Goal: Task Accomplishment & Management: Complete application form

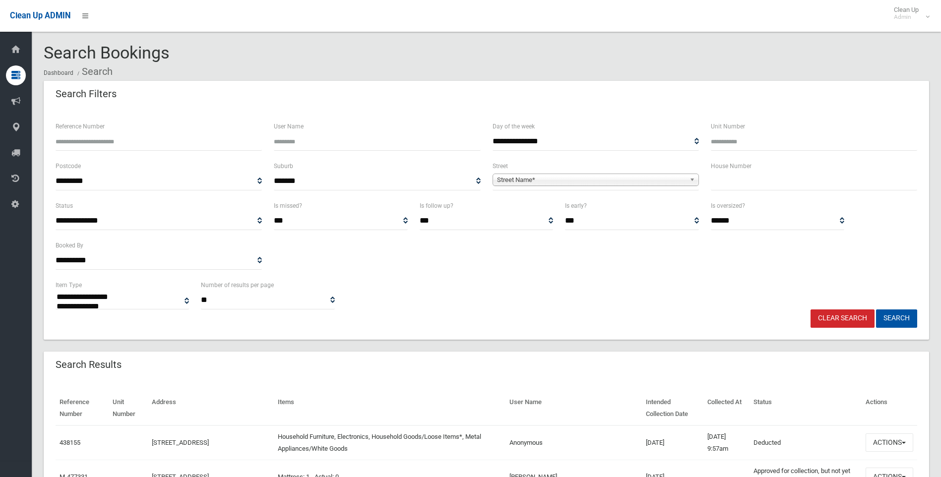
select select
click at [772, 175] on input "text" at bounding box center [814, 181] width 206 height 18
type input "*"
click at [550, 178] on span "Street Name*" at bounding box center [591, 180] width 188 height 12
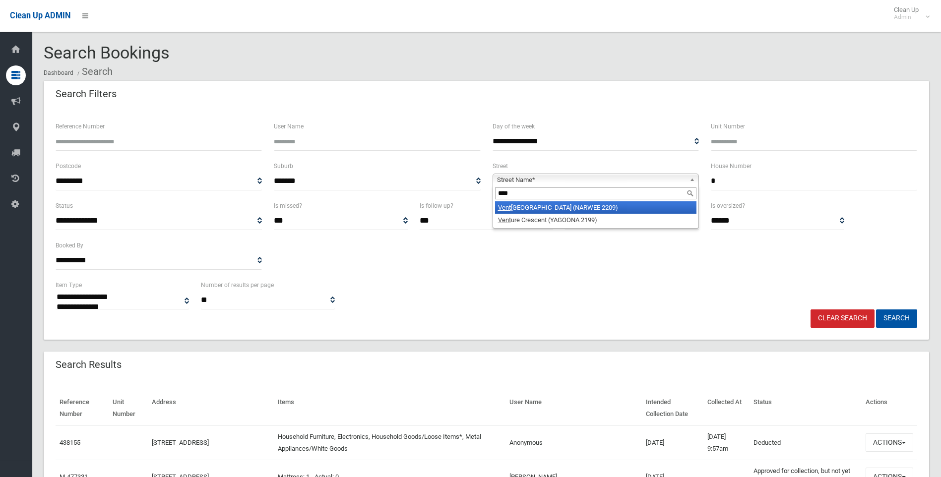
type input "****"
click at [563, 208] on li "Vent ura Avenue (NARWEE 2209)" at bounding box center [595, 207] width 201 height 12
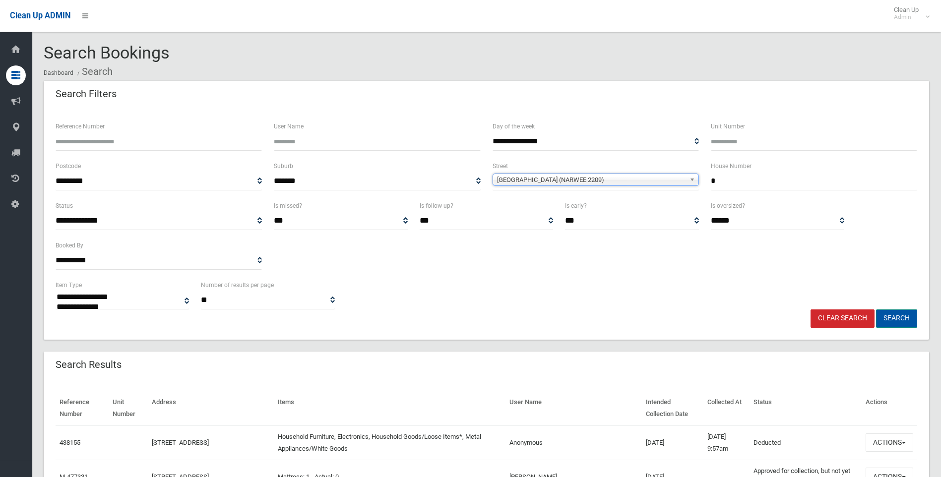
click at [892, 314] on button "Search" at bounding box center [896, 318] width 41 height 18
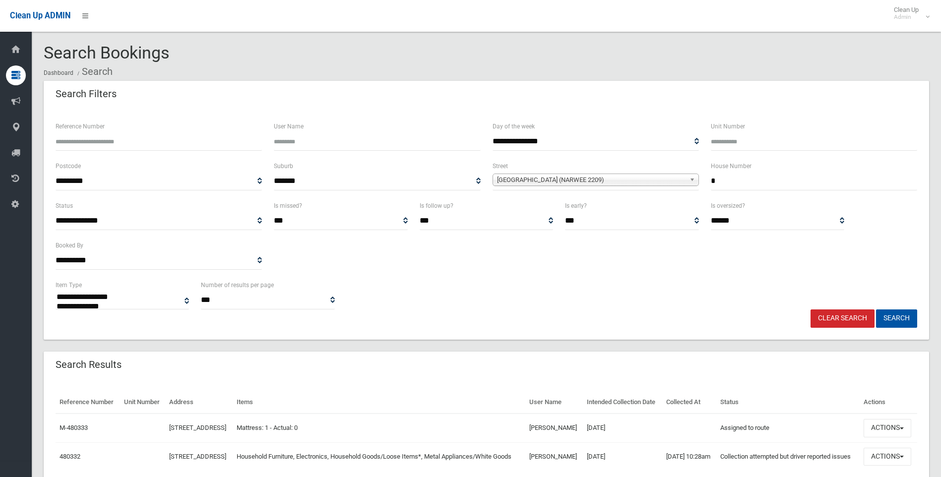
select select
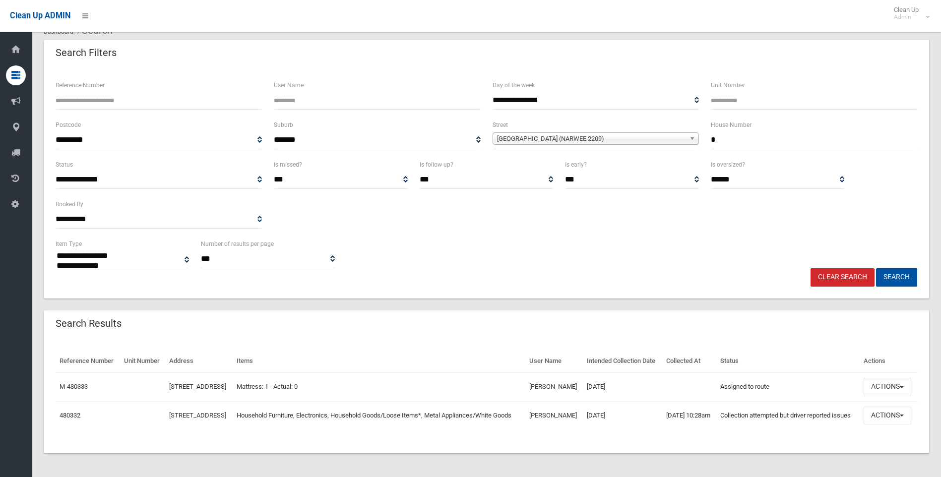
scroll to position [64, 0]
click at [70, 414] on link "480332" at bounding box center [70, 415] width 21 height 7
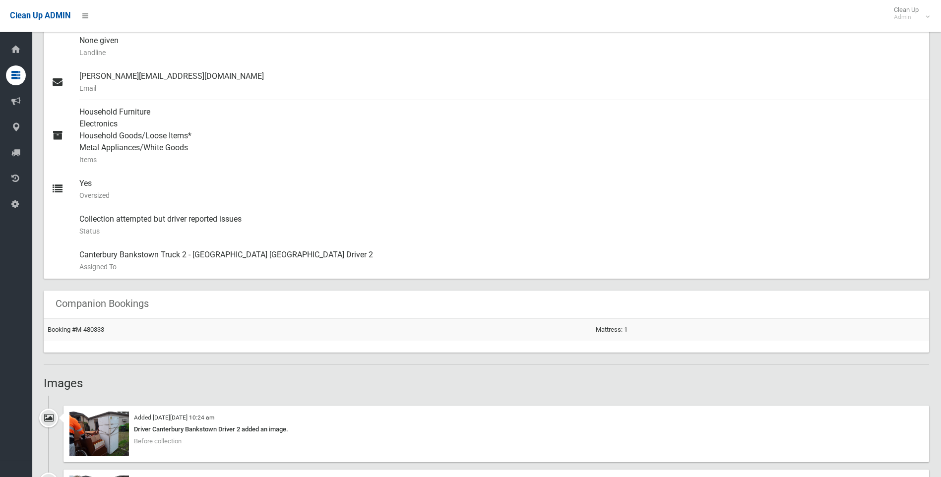
scroll to position [496, 0]
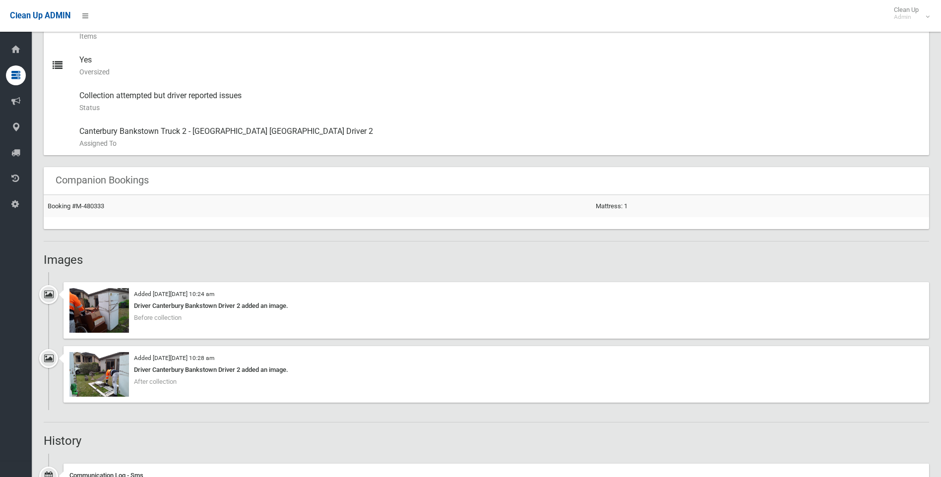
click at [160, 322] on div "Added [DATE][DATE] 10:24 am Driver Canterbury Bankstown Driver 2 added an image…" at bounding box center [495, 310] width 865 height 57
click at [161, 308] on div "Driver Canterbury Bankstown Driver 2 added an image." at bounding box center [496, 306] width 854 height 12
click at [103, 307] on img at bounding box center [99, 310] width 60 height 45
click at [73, 364] on img at bounding box center [99, 374] width 60 height 45
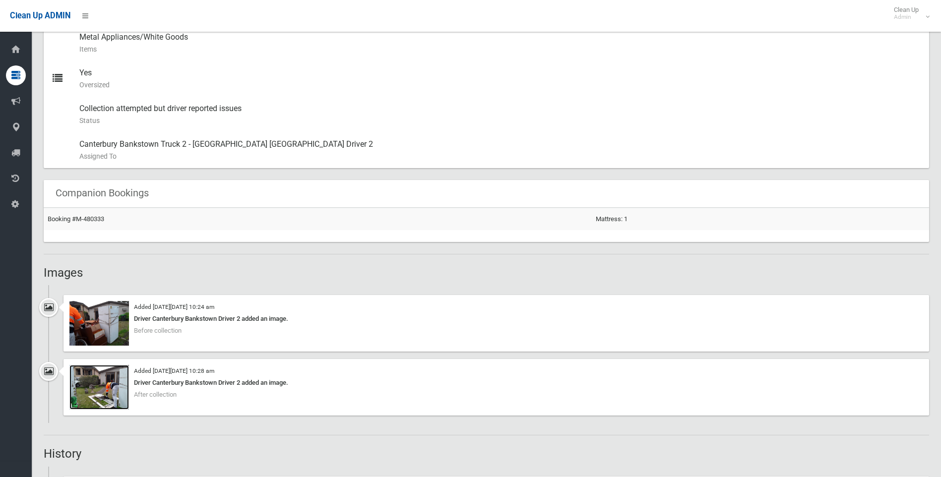
scroll to position [595, 0]
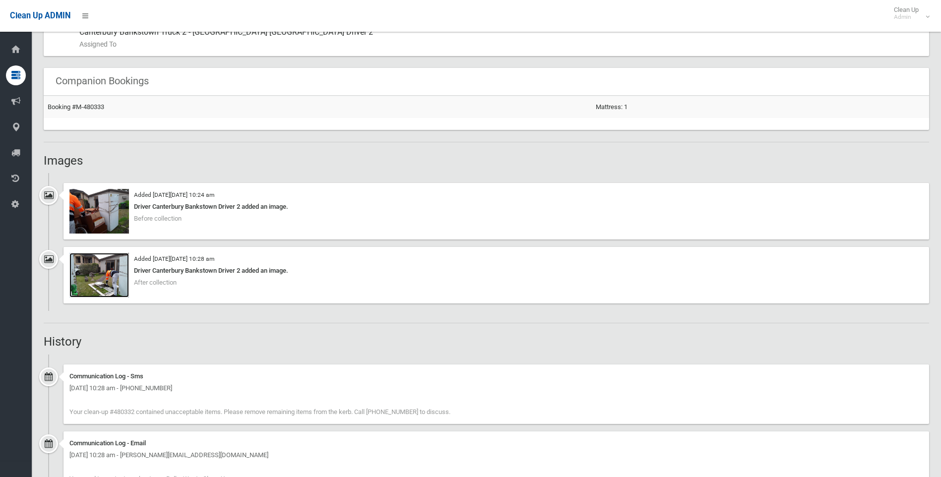
click at [128, 267] on img at bounding box center [99, 275] width 60 height 45
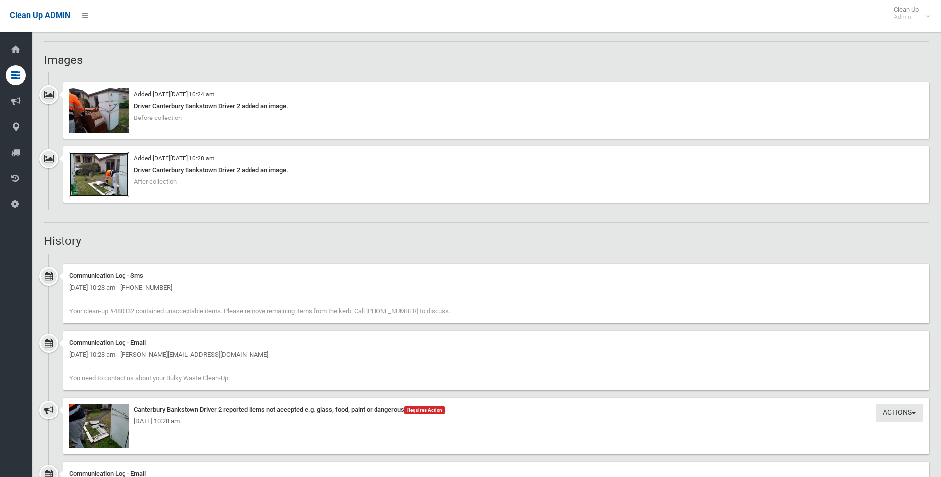
scroll to position [794, 0]
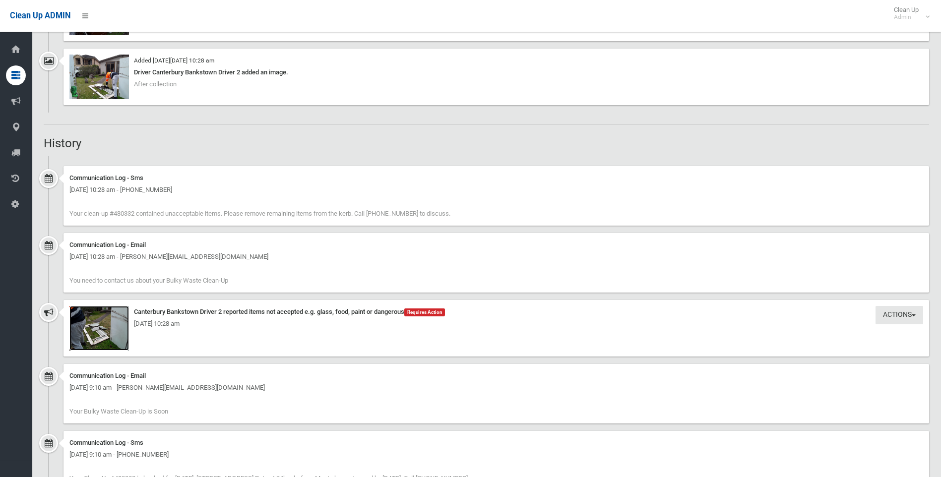
click at [100, 333] on img at bounding box center [99, 328] width 60 height 45
click at [98, 327] on div "Wednesday 27th August 2025 - 10:28 am" at bounding box center [496, 324] width 854 height 12
click at [90, 79] on img at bounding box center [99, 77] width 60 height 45
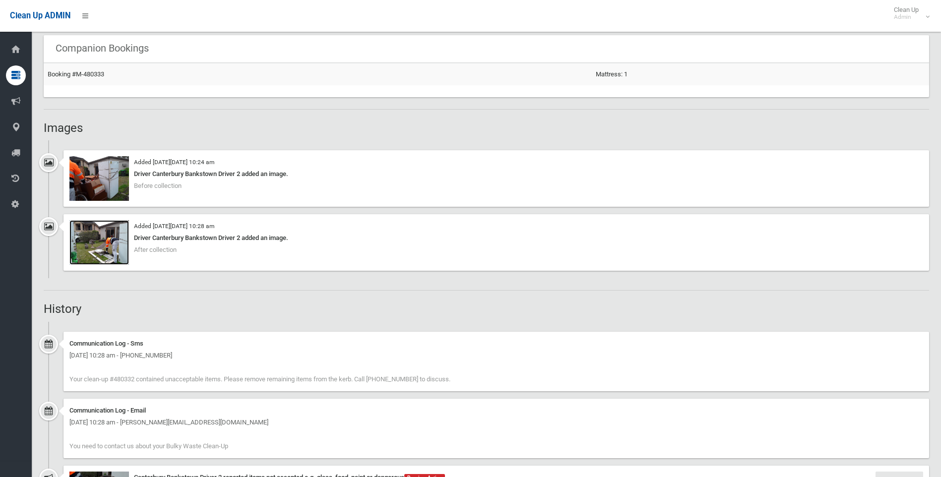
scroll to position [619, 0]
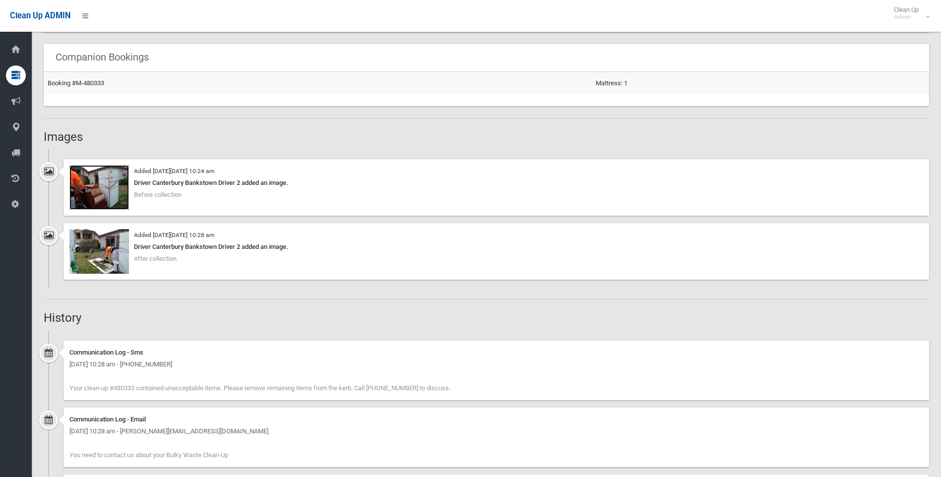
click at [97, 185] on img at bounding box center [99, 187] width 60 height 45
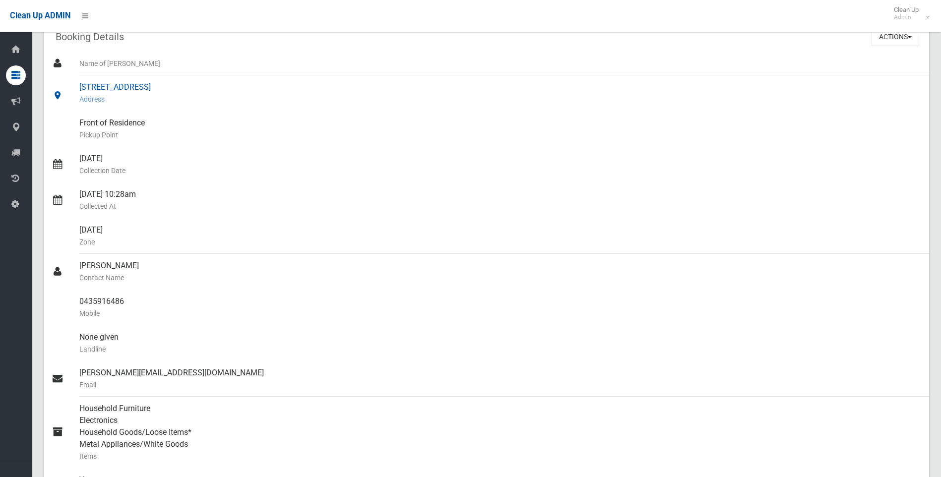
scroll to position [0, 0]
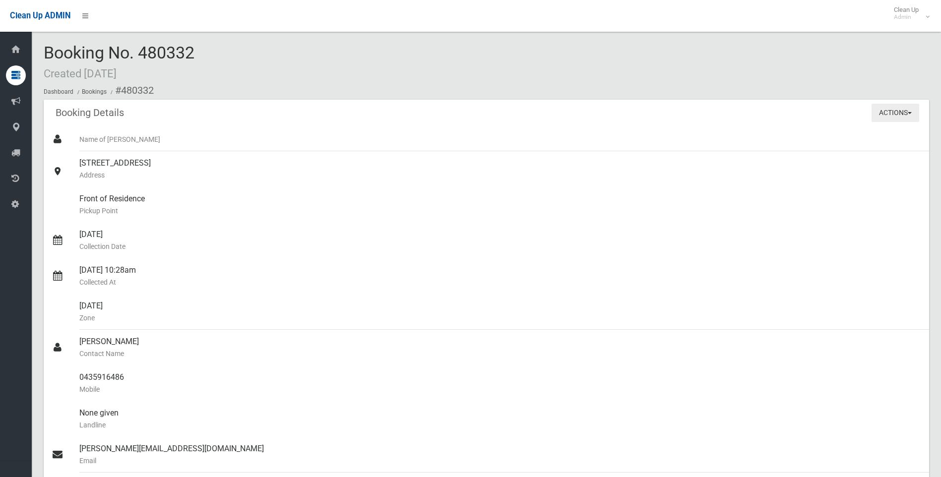
click at [890, 116] on button "Actions" at bounding box center [895, 113] width 48 height 18
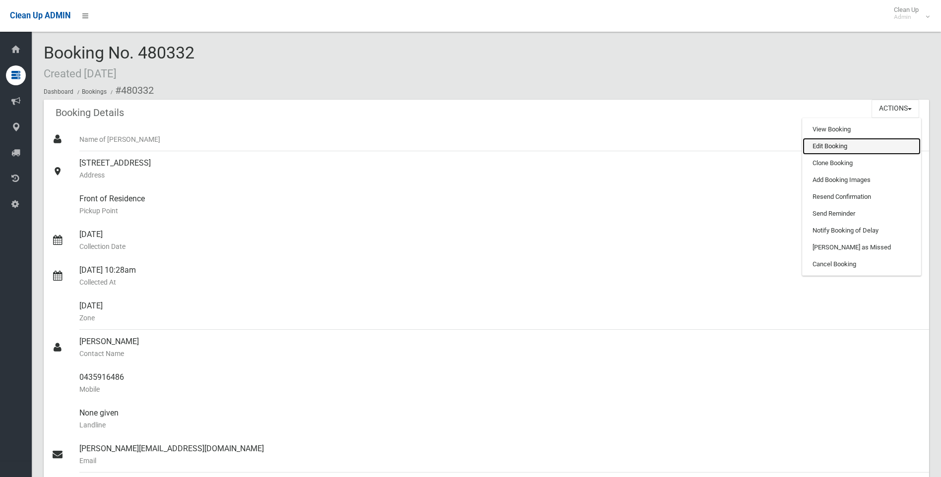
click at [827, 148] on link "Edit Booking" at bounding box center [861, 146] width 118 height 17
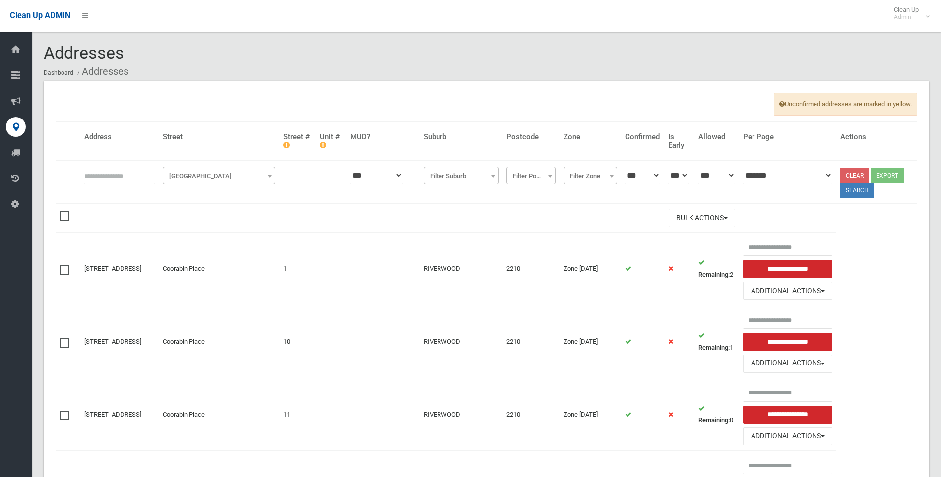
click at [95, 174] on input "text" at bounding box center [119, 175] width 70 height 18
type input "**"
click at [207, 173] on span "Filter Street" at bounding box center [219, 176] width 108 height 14
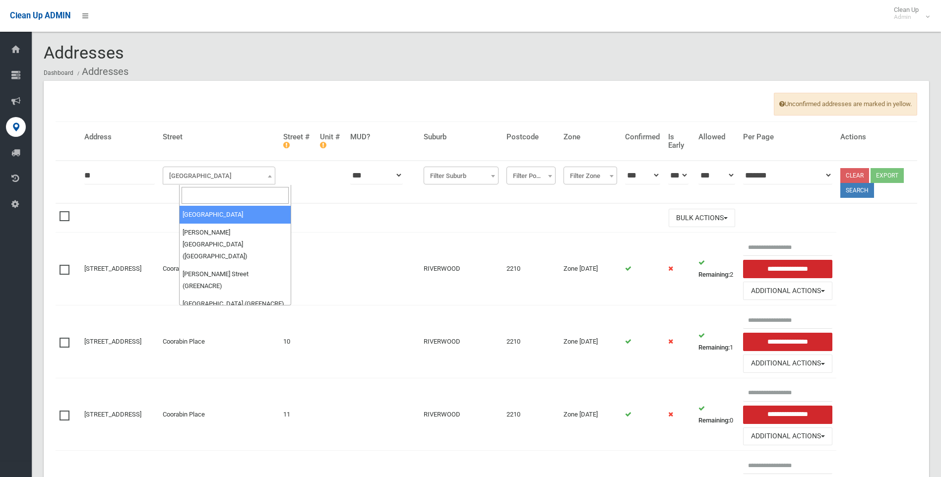
click at [223, 199] on input "search" at bounding box center [236, 195] width 108 height 17
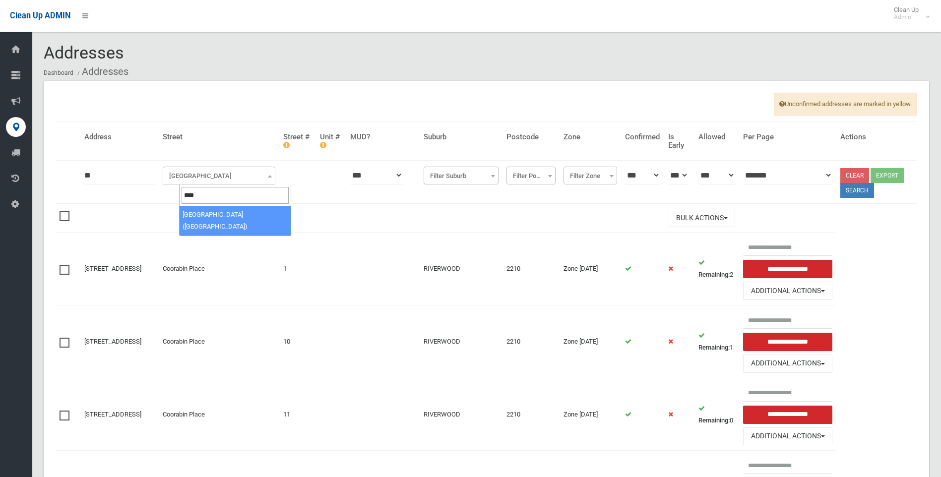
type input "*****"
select select "****"
click at [858, 191] on button "Search" at bounding box center [857, 190] width 34 height 15
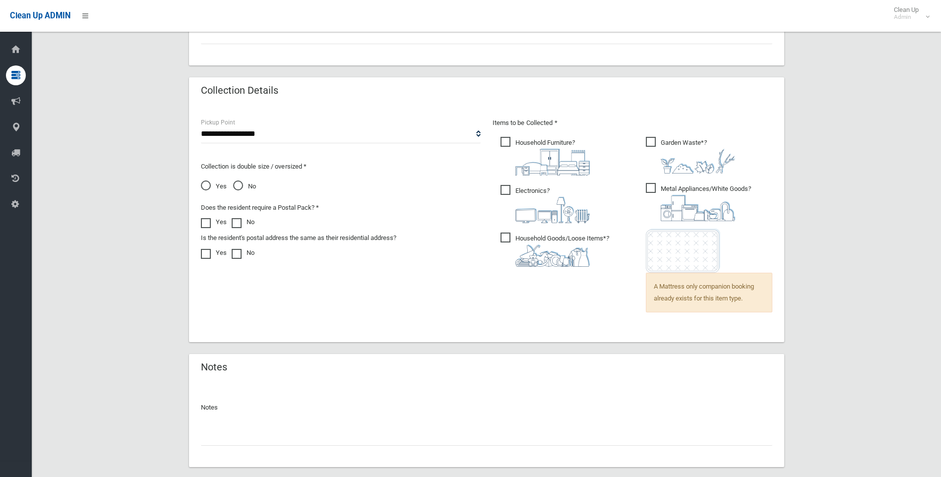
scroll to position [665, 0]
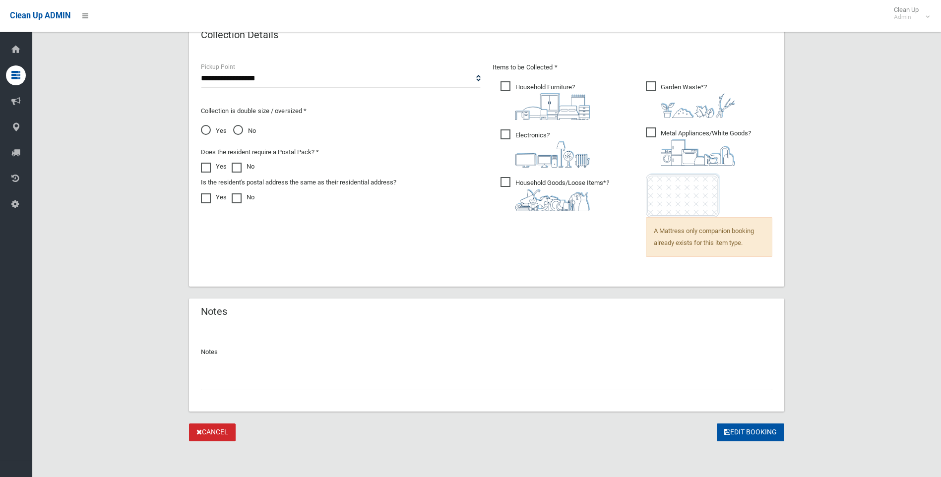
click at [258, 369] on div at bounding box center [486, 377] width 571 height 26
click at [258, 384] on input "text" at bounding box center [486, 381] width 571 height 18
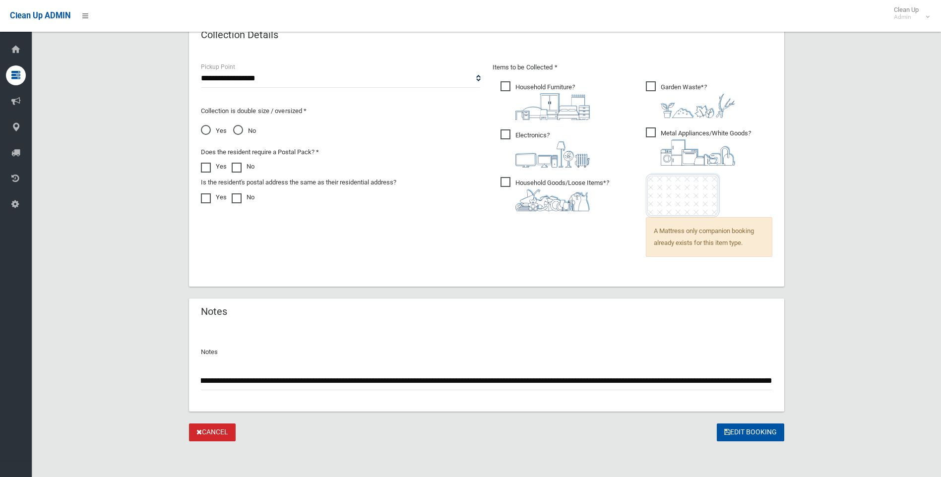
scroll to position [0, 204]
type input "**********"
click at [753, 436] on button "Edit Booking" at bounding box center [750, 433] width 67 height 18
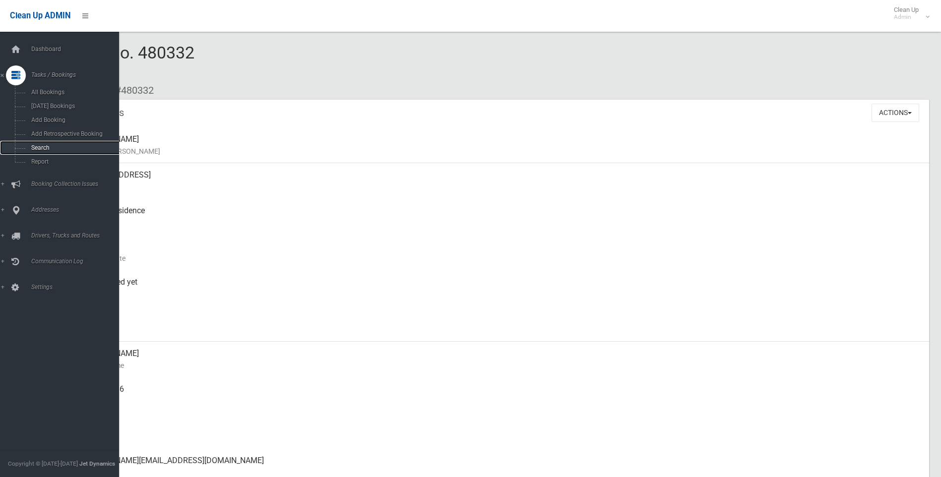
click at [42, 144] on span "Search" at bounding box center [73, 147] width 90 height 7
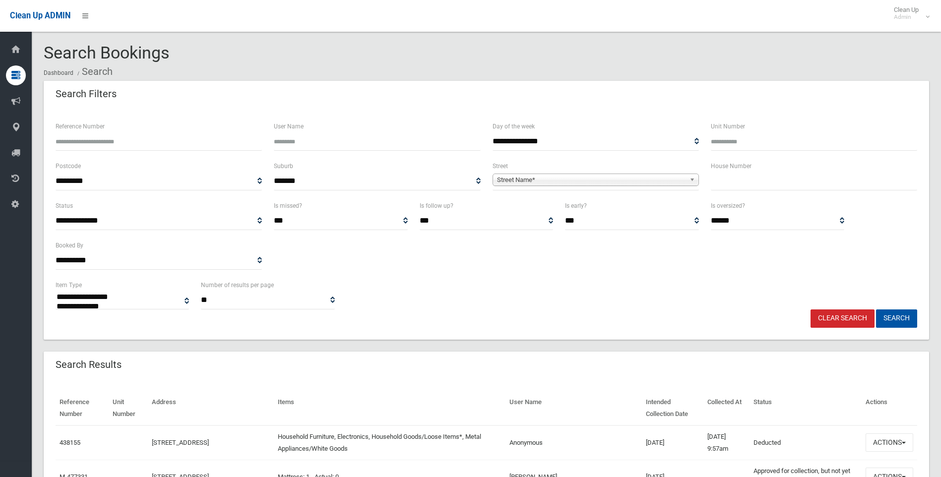
select select
click at [735, 191] on div "House Number" at bounding box center [814, 180] width 218 height 40
click at [736, 187] on input "text" at bounding box center [814, 181] width 206 height 18
type input "***"
click at [564, 183] on span "Street Name*" at bounding box center [591, 180] width 188 height 12
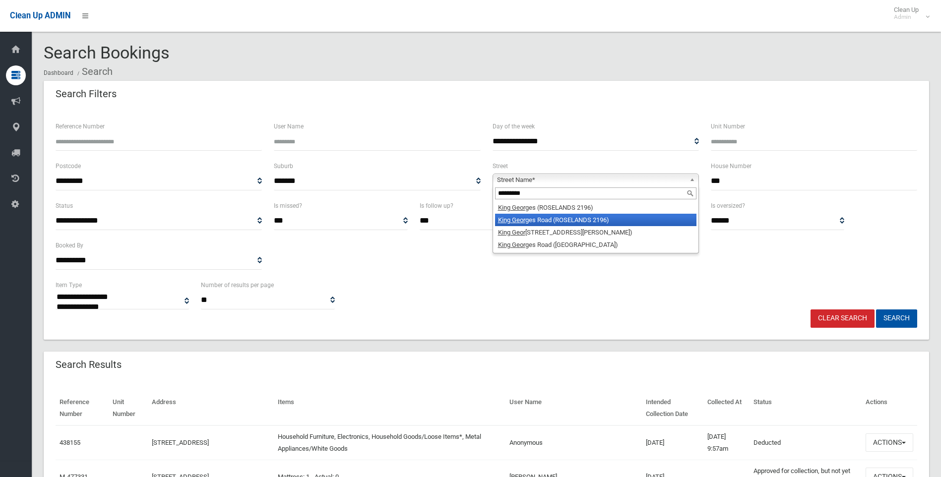
type input "*********"
click at [573, 218] on li "King Geor ges Road (ROSELANDS 2196)" at bounding box center [595, 220] width 201 height 12
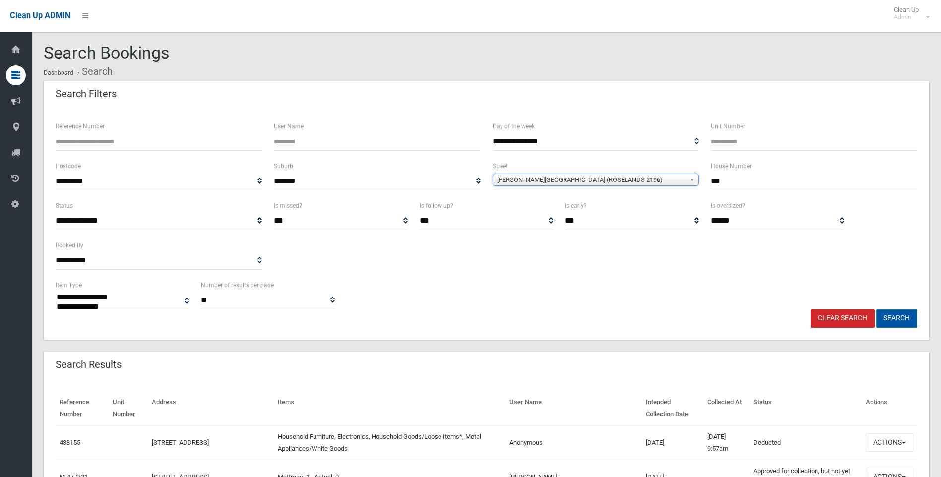
click at [894, 319] on button "Search" at bounding box center [896, 318] width 41 height 18
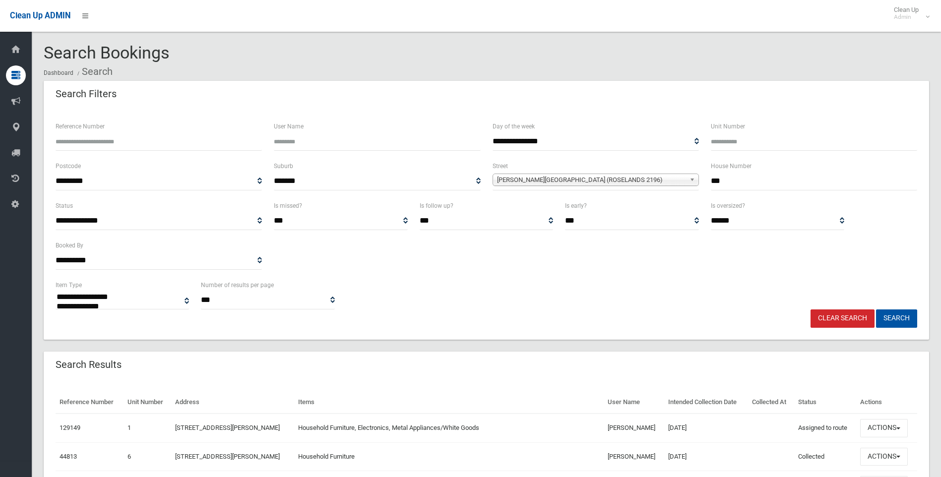
select select
click at [765, 176] on input "***" at bounding box center [814, 181] width 206 height 18
type input "*******"
click at [876, 309] on button "Search" at bounding box center [896, 318] width 41 height 18
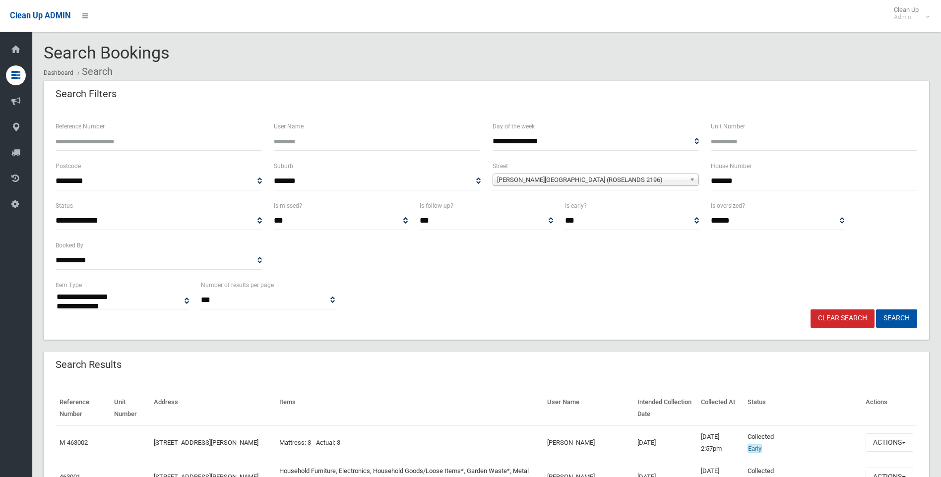
select select
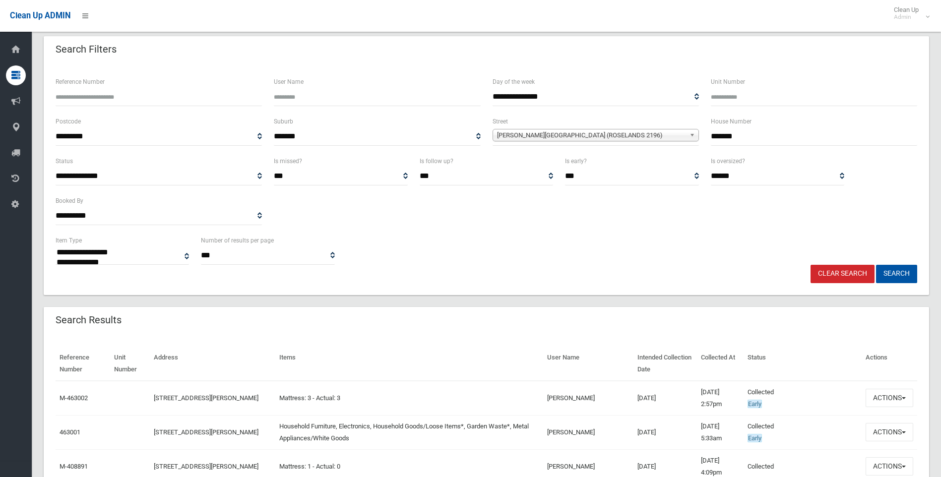
scroll to position [99, 0]
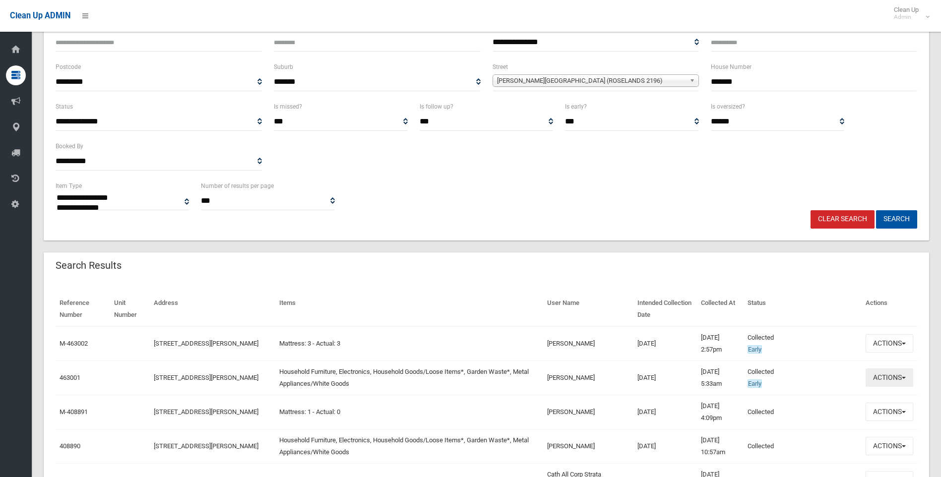
click at [897, 378] on button "Actions" at bounding box center [889, 378] width 48 height 18
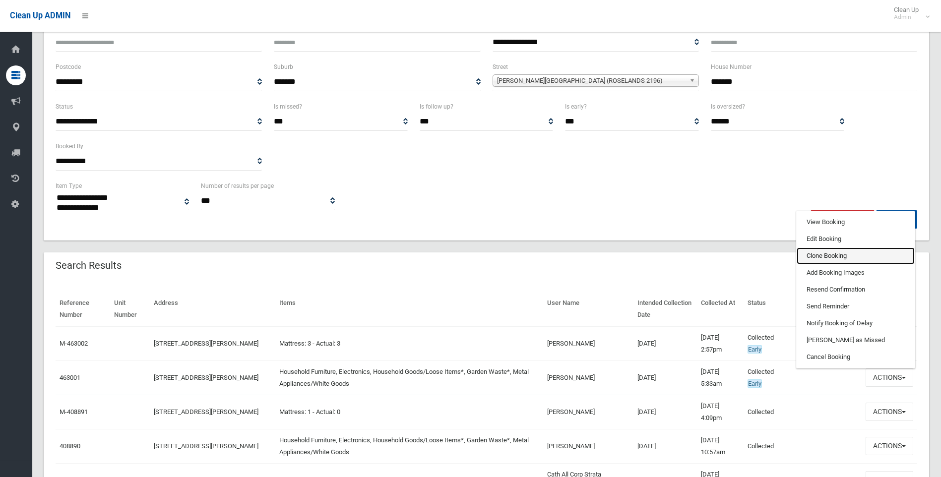
click at [815, 258] on link "Clone Booking" at bounding box center [856, 255] width 118 height 17
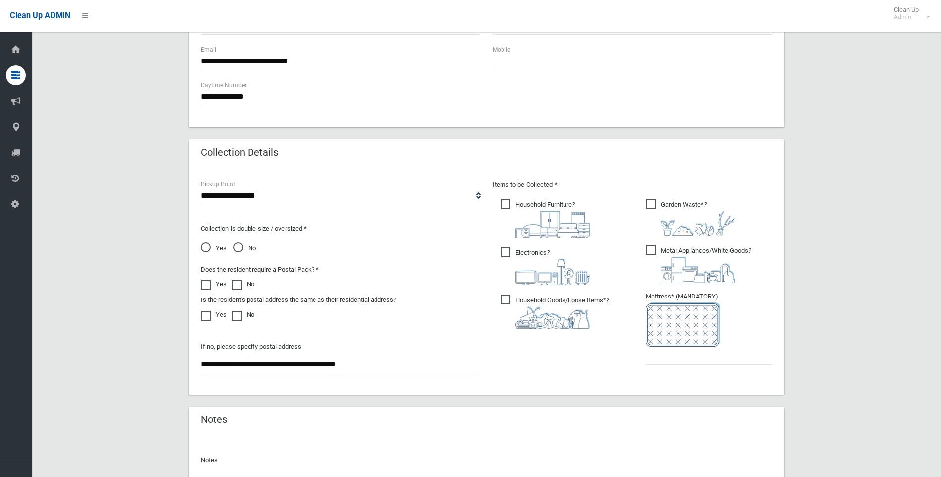
scroll to position [397, 0]
drag, startPoint x: 405, startPoint y: 364, endPoint x: 121, endPoint y: 377, distance: 284.0
click at [121, 377] on div "**********" at bounding box center [486, 116] width 885 height 865
click at [684, 350] on input "text" at bounding box center [709, 355] width 126 height 18
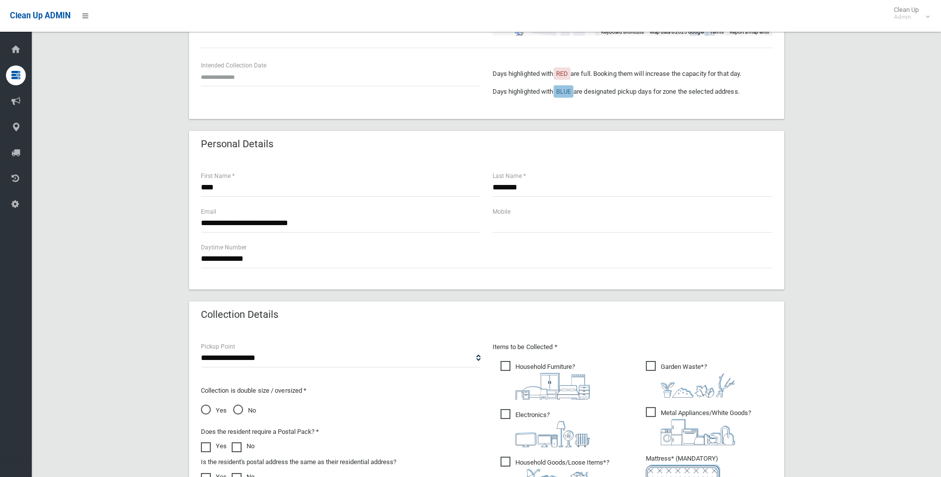
scroll to position [99, 0]
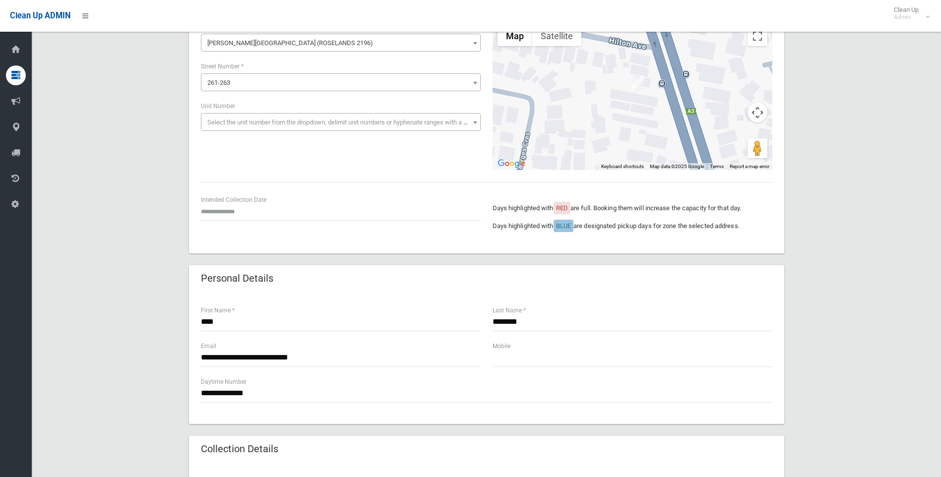
type input "*"
click at [255, 216] on input "text" at bounding box center [341, 211] width 280 height 18
click at [284, 68] on th "»" at bounding box center [284, 70] width 12 height 17
click at [246, 139] on td "17" at bounding box center [247, 137] width 14 height 17
type input "**********"
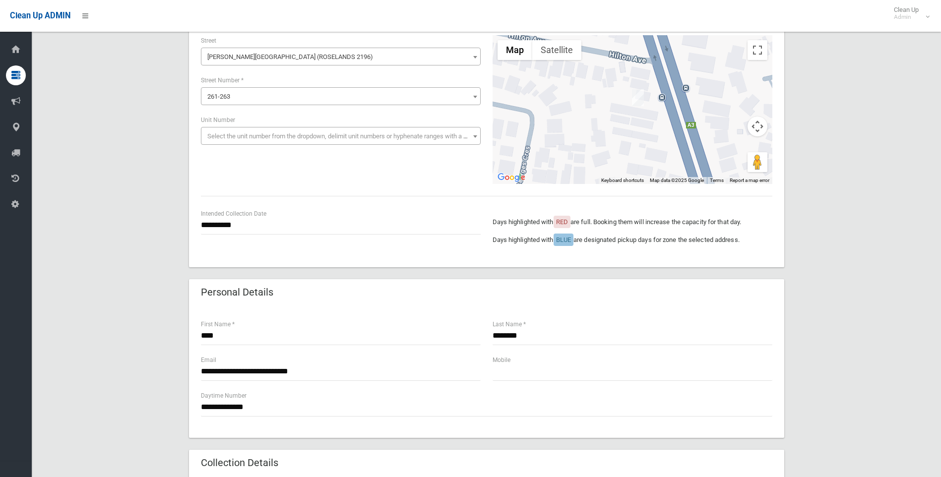
scroll to position [0, 0]
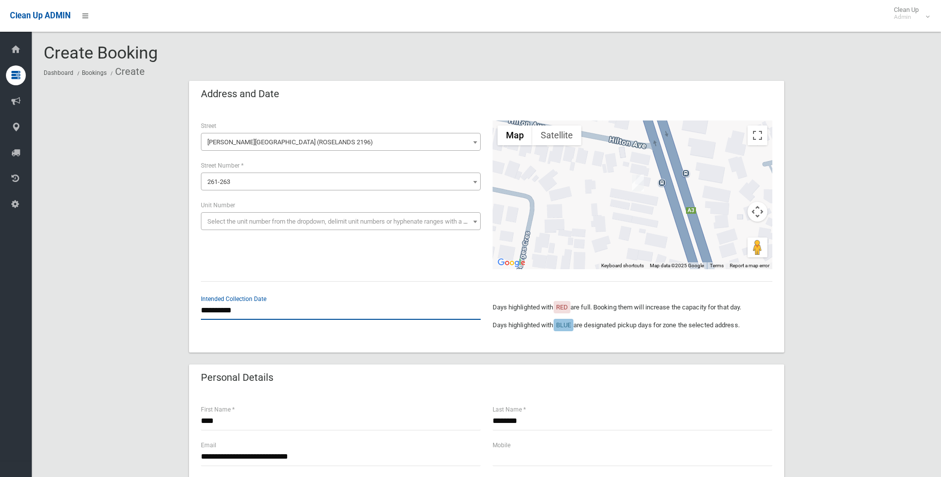
click at [227, 310] on input "**********" at bounding box center [341, 311] width 280 height 18
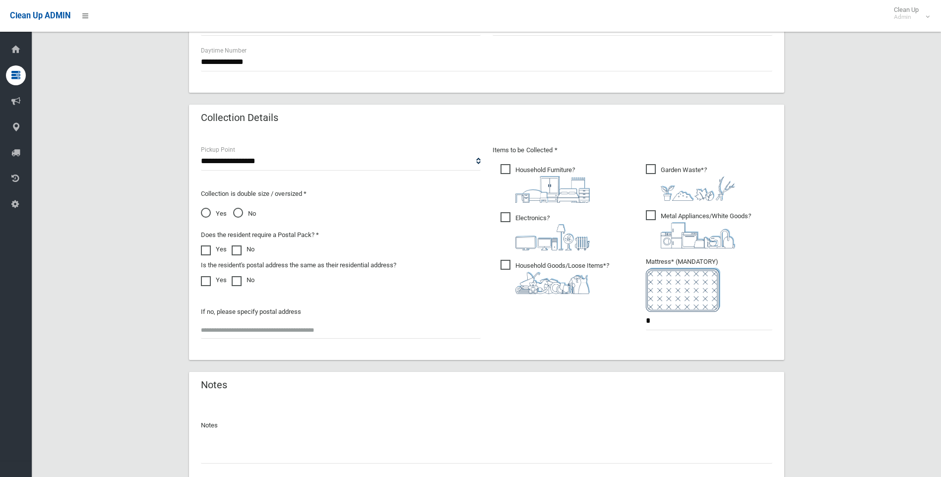
scroll to position [504, 0]
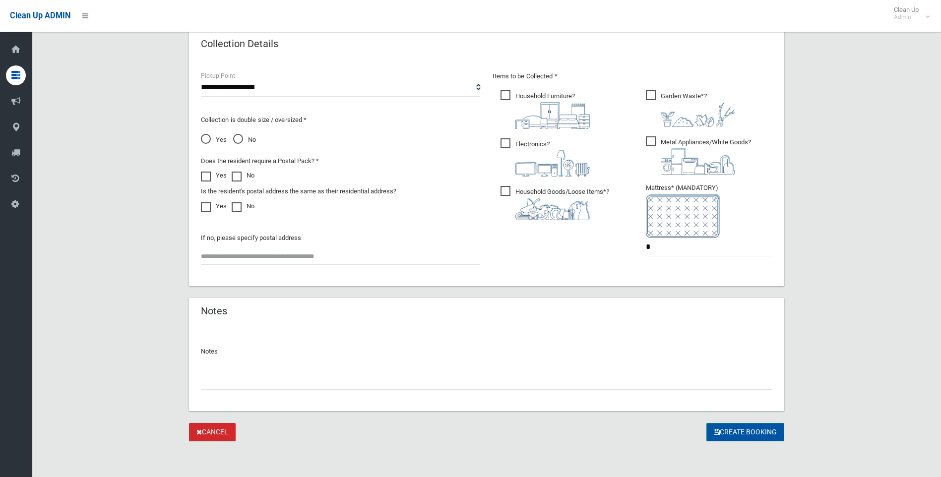
click at [750, 428] on button "Create Booking" at bounding box center [745, 432] width 78 height 18
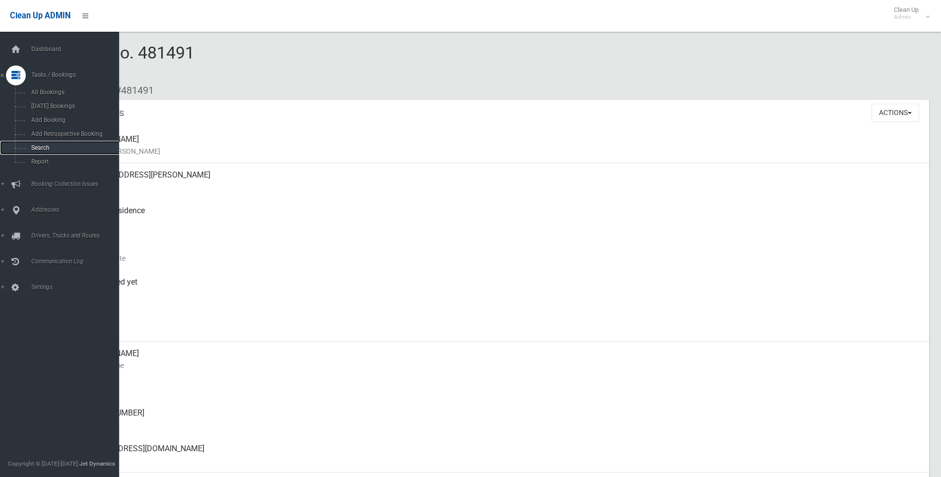
click at [48, 144] on link "Search" at bounding box center [63, 148] width 126 height 14
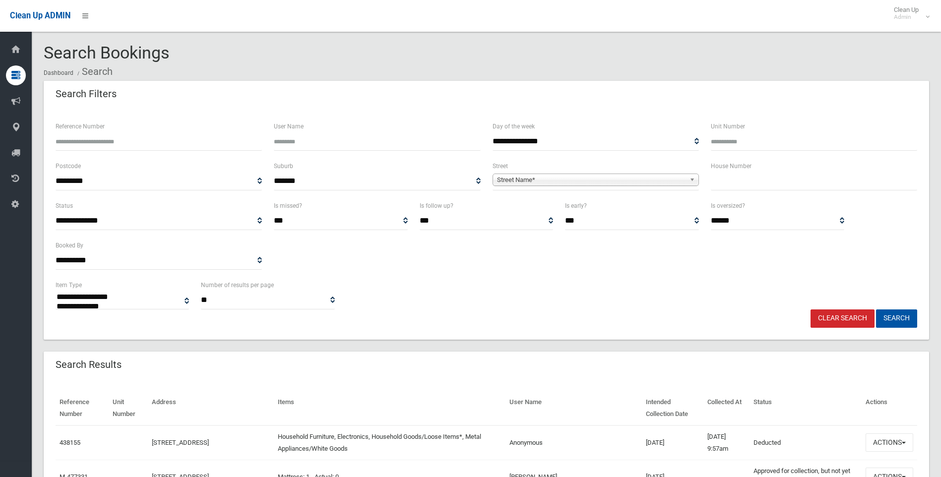
select select
click at [760, 179] on input "text" at bounding box center [814, 181] width 206 height 18
type input "**"
click at [592, 183] on span "Street Name*" at bounding box center [591, 180] width 188 height 12
type input "****"
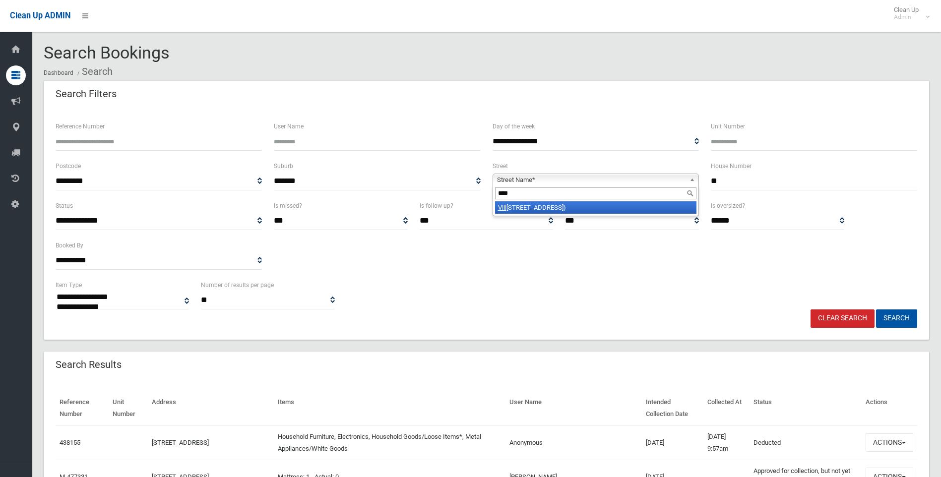
click at [613, 206] on li "Vill iers Road (PADSTOW HEIGHTS 2211)" at bounding box center [595, 207] width 201 height 12
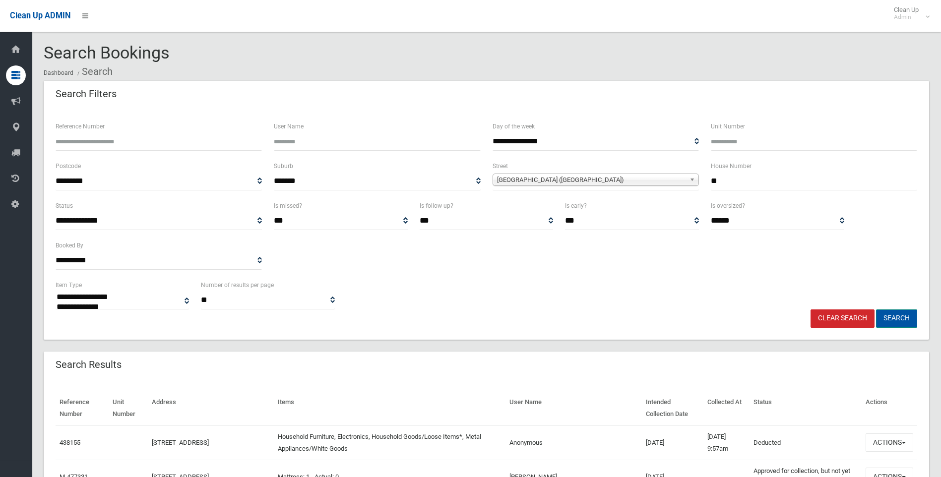
click at [899, 321] on button "Search" at bounding box center [896, 318] width 41 height 18
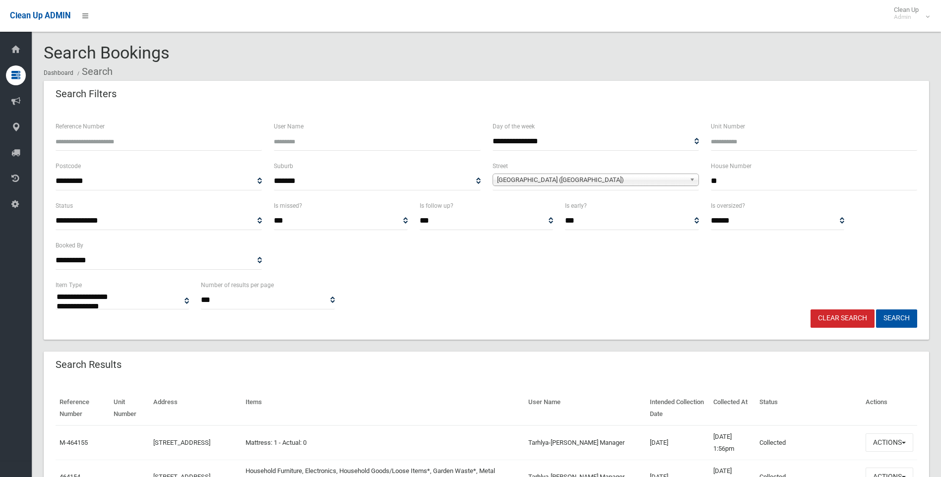
select select
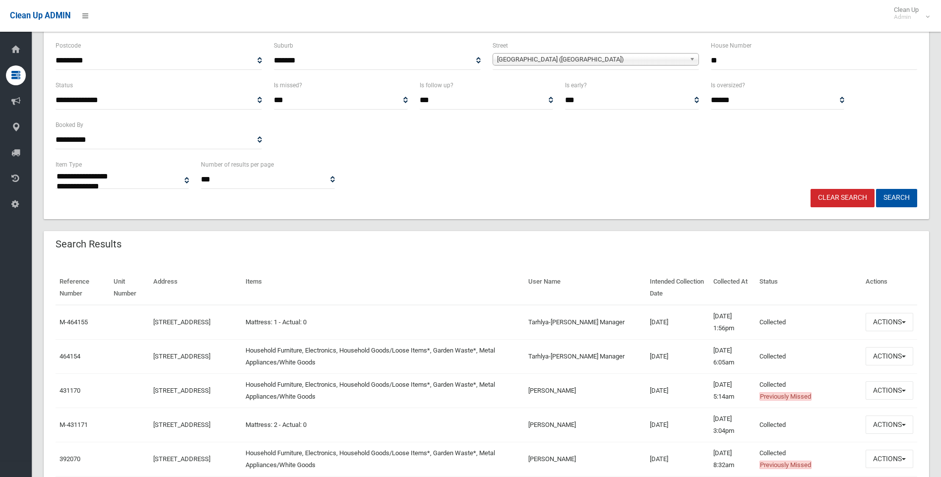
scroll to position [149, 0]
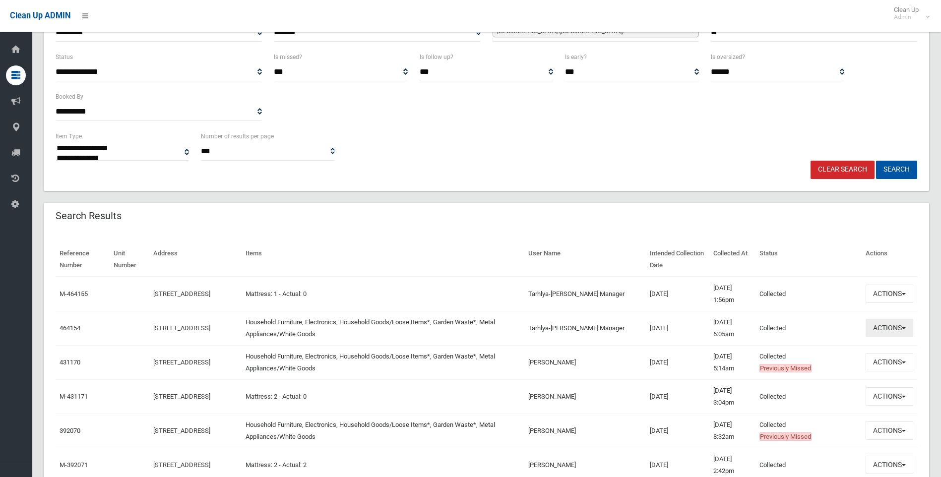
click at [892, 324] on button "Actions" at bounding box center [889, 328] width 48 height 18
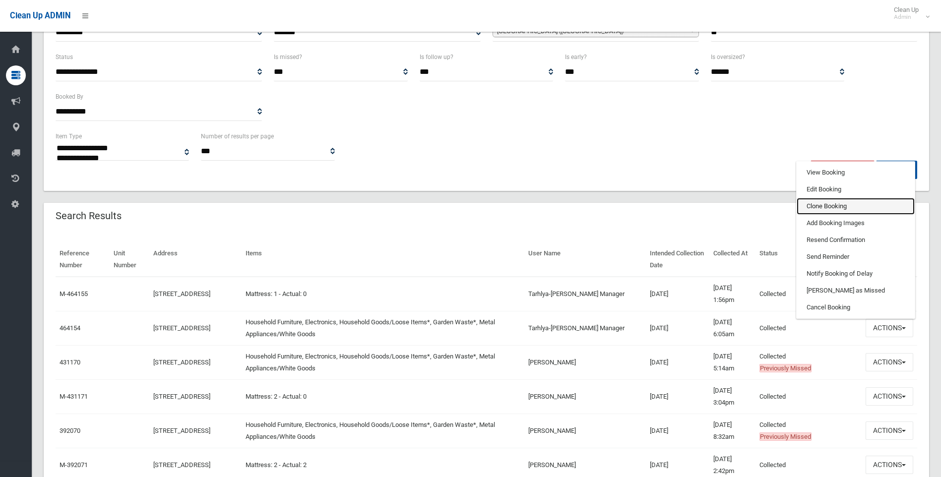
click at [831, 205] on link "Clone Booking" at bounding box center [856, 206] width 118 height 17
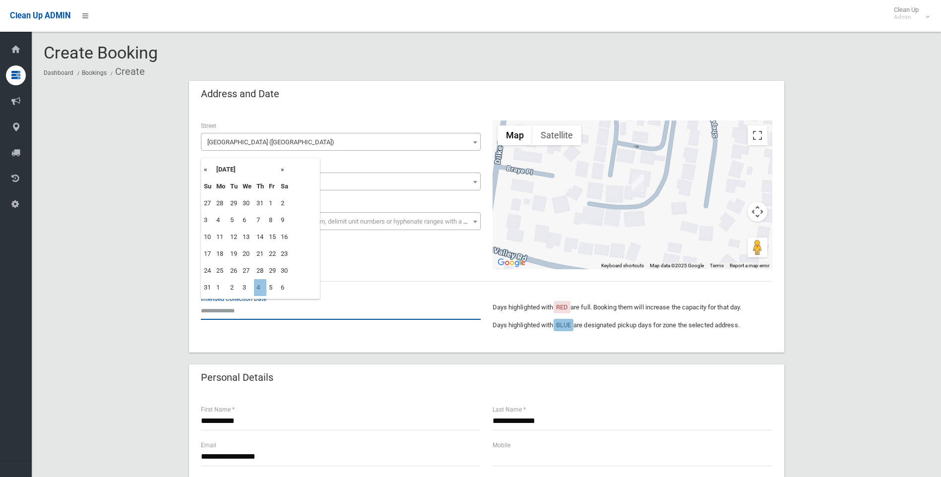
click at [234, 315] on input "text" at bounding box center [341, 311] width 280 height 18
click at [283, 170] on th "»" at bounding box center [284, 169] width 12 height 17
click at [283, 171] on th "»" at bounding box center [284, 169] width 12 height 17
click at [261, 204] on td "2" at bounding box center [260, 203] width 12 height 17
type input "**********"
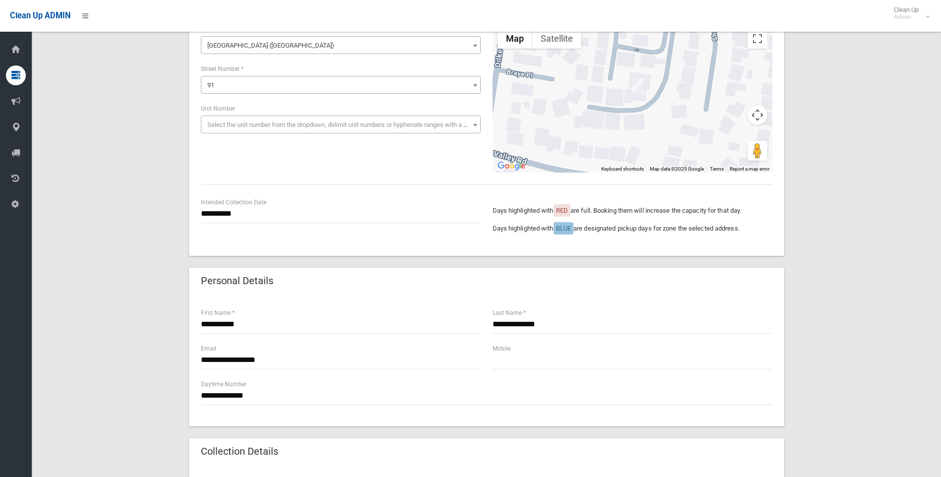
scroll to position [99, 0]
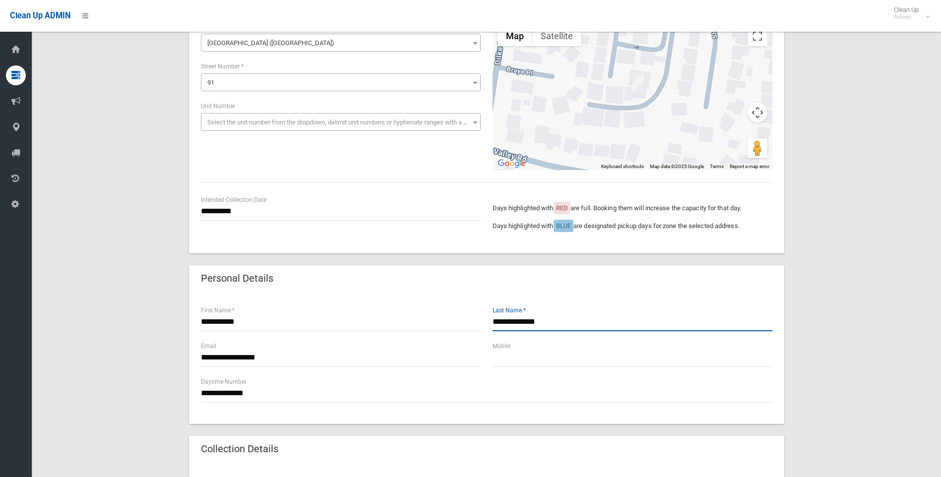
click at [565, 320] on input "**********" at bounding box center [632, 322] width 280 height 18
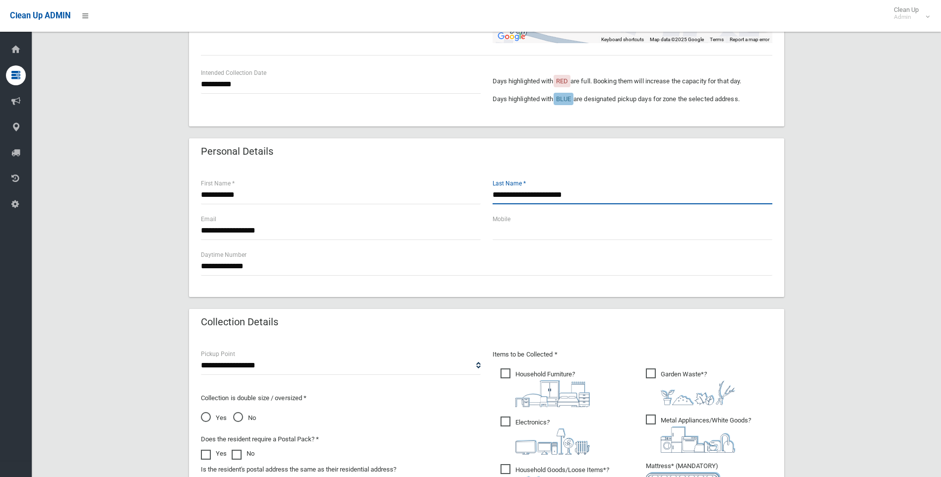
scroll to position [347, 0]
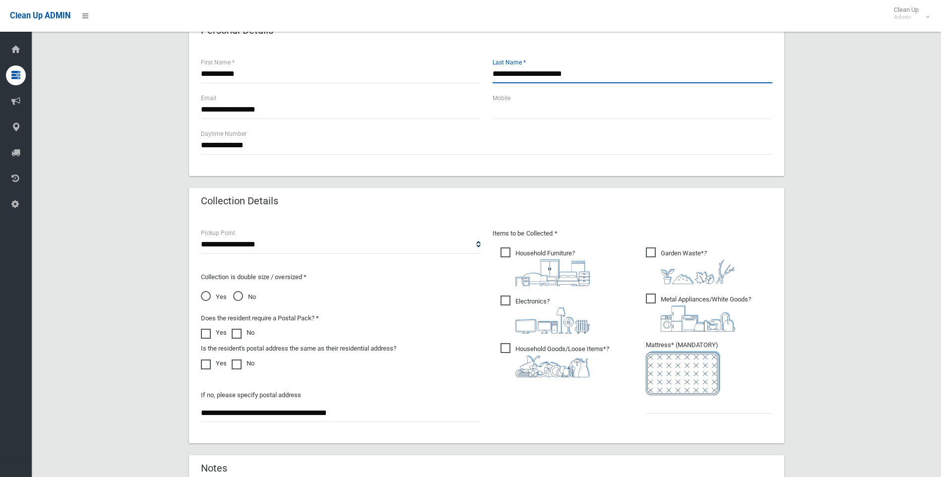
type input "**********"
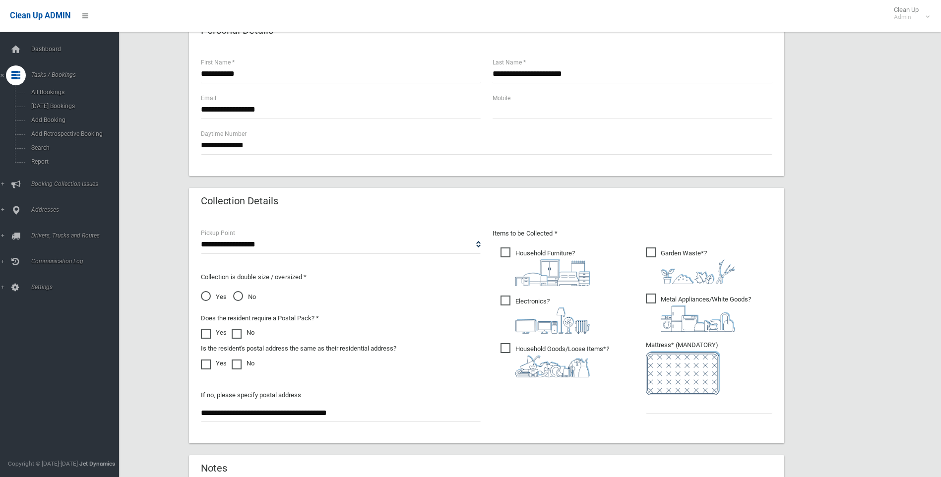
drag, startPoint x: 381, startPoint y: 414, endPoint x: 0, endPoint y: 390, distance: 381.6
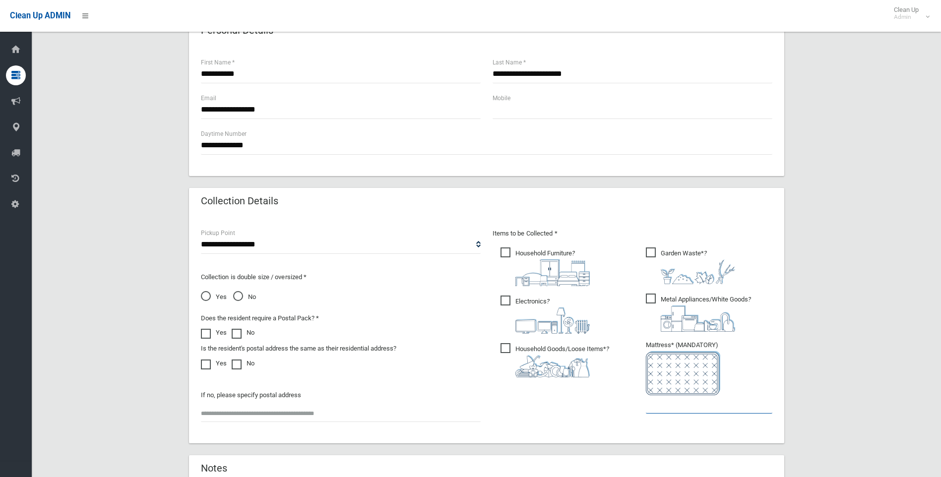
click at [697, 400] on input "text" at bounding box center [709, 404] width 126 height 18
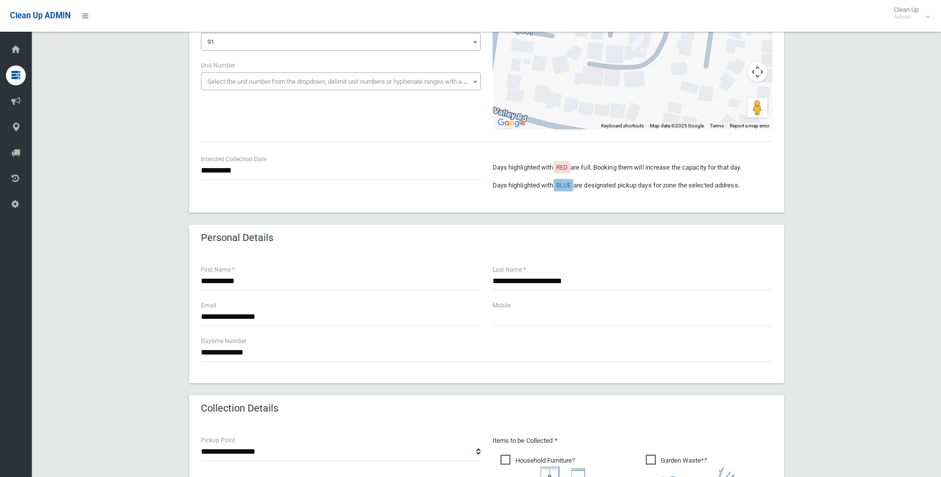
scroll to position [50, 0]
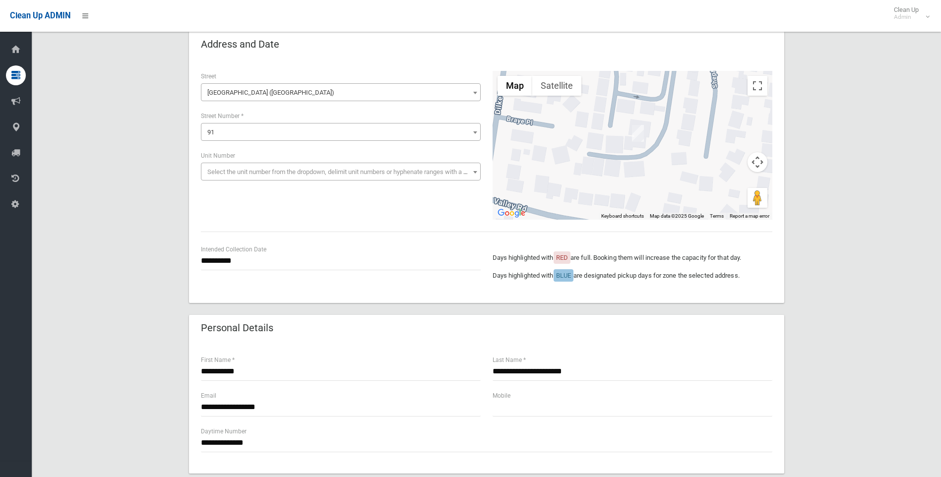
type input "*"
click at [242, 259] on input "**********" at bounding box center [341, 261] width 280 height 18
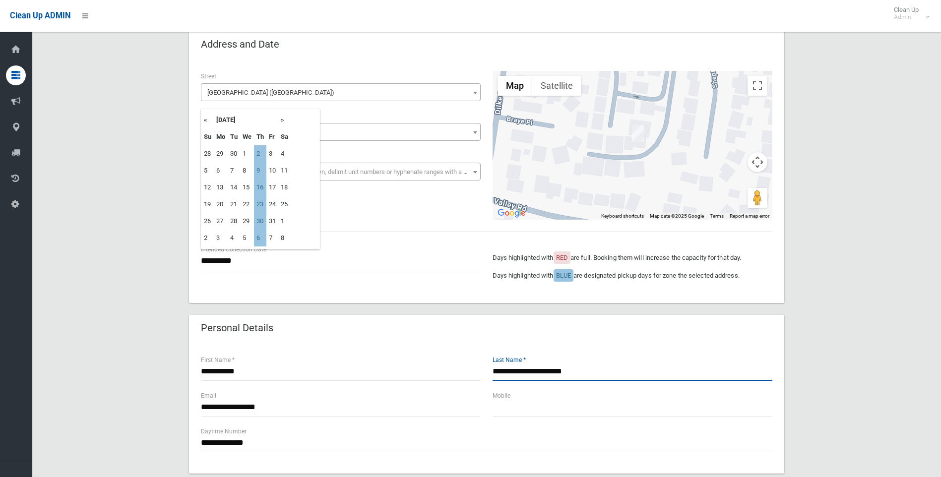
click at [639, 366] on input "**********" at bounding box center [632, 372] width 280 height 18
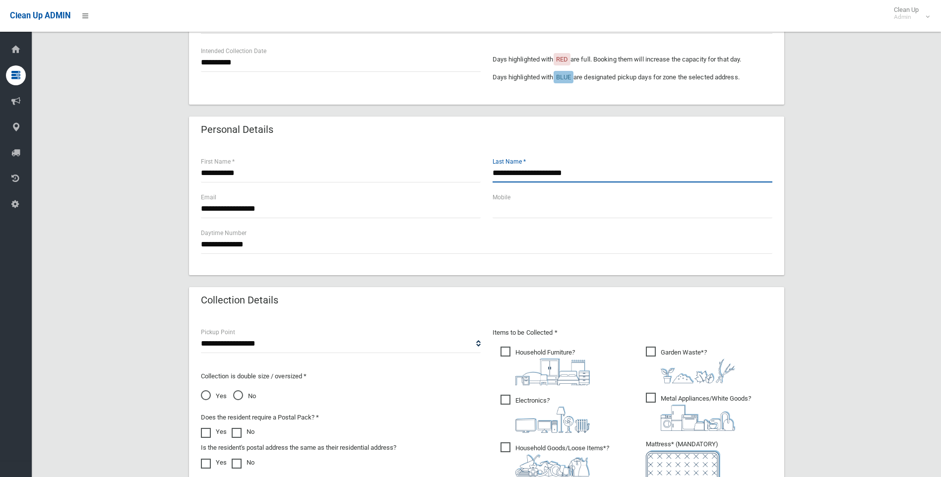
scroll to position [496, 0]
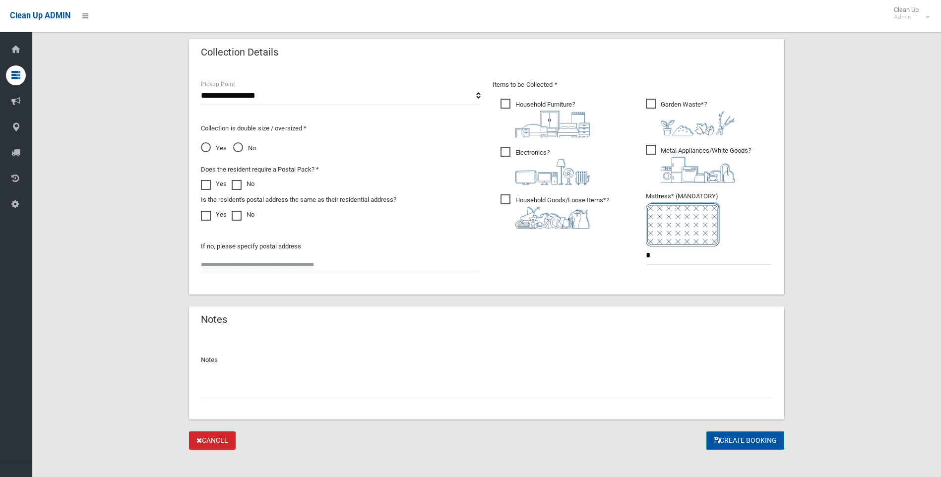
click at [750, 442] on button "Create Booking" at bounding box center [745, 440] width 78 height 18
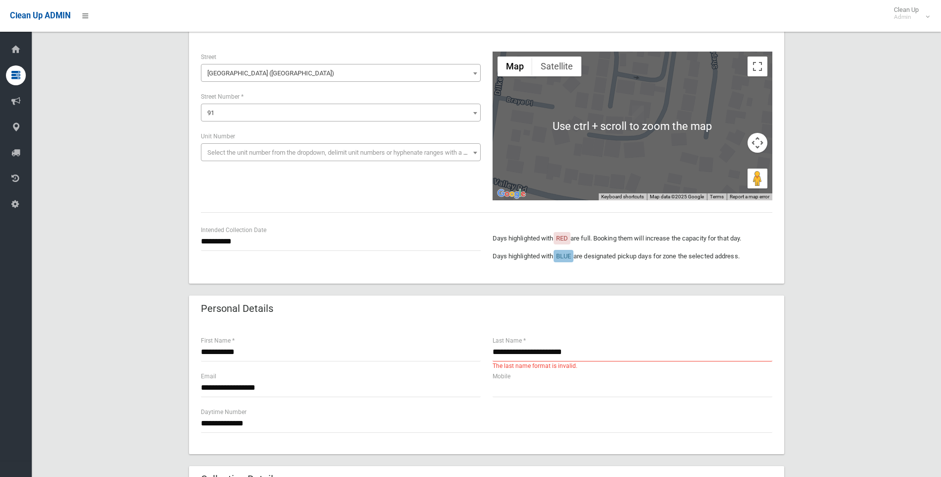
scroll to position [198, 0]
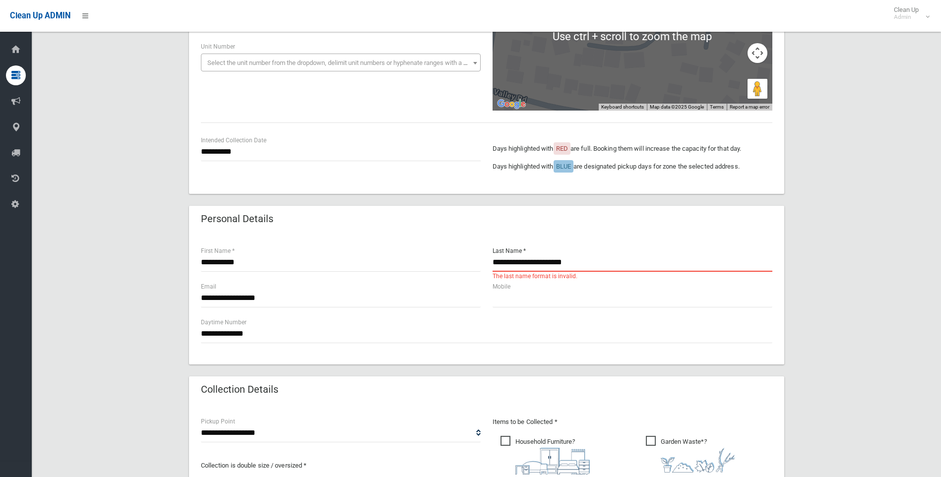
click at [595, 257] on input "**********" at bounding box center [632, 262] width 280 height 18
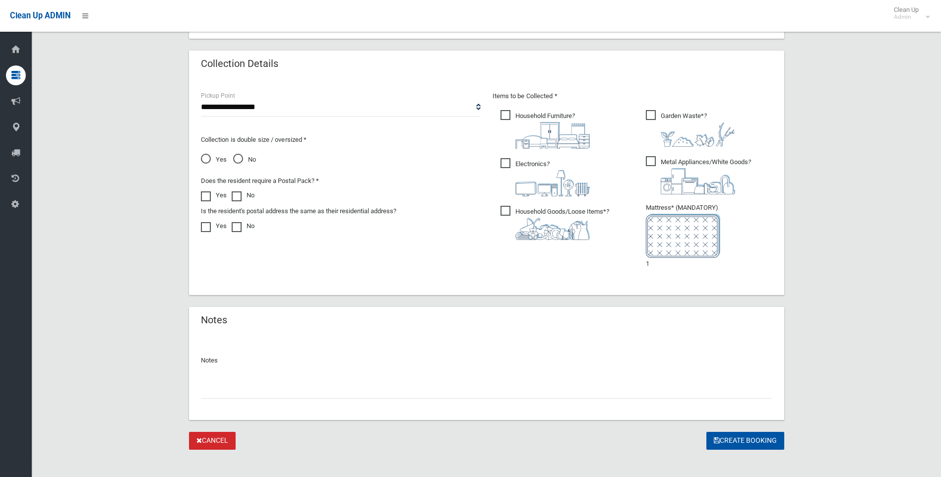
scroll to position [533, 0]
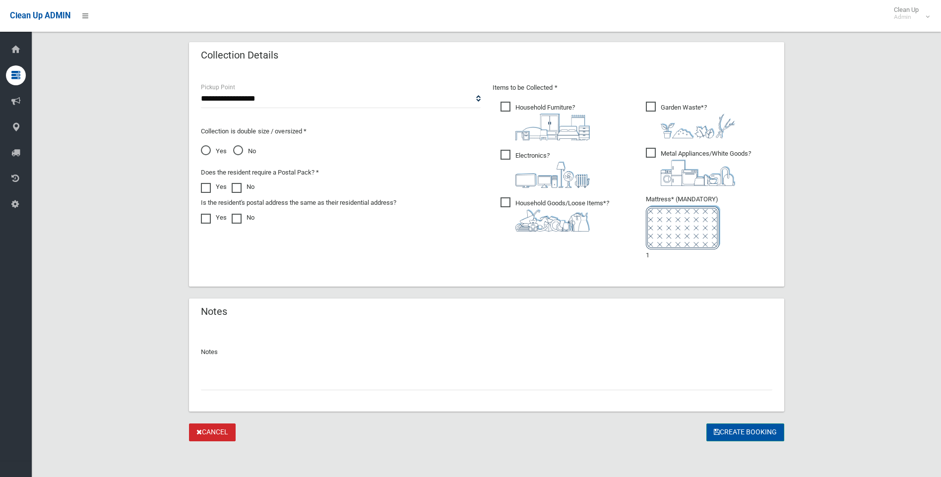
type input "**********"
click at [727, 427] on button "Create Booking" at bounding box center [745, 433] width 78 height 18
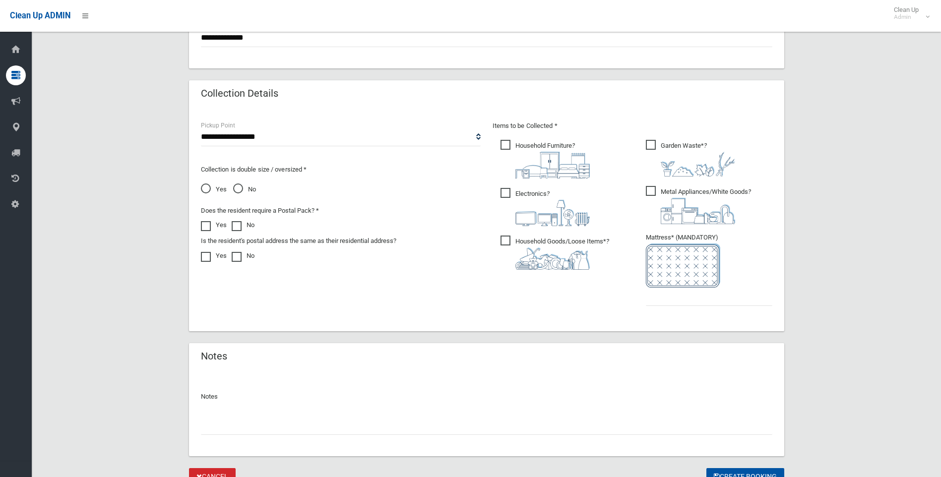
scroll to position [496, 0]
click at [679, 300] on input "text" at bounding box center [709, 295] width 126 height 18
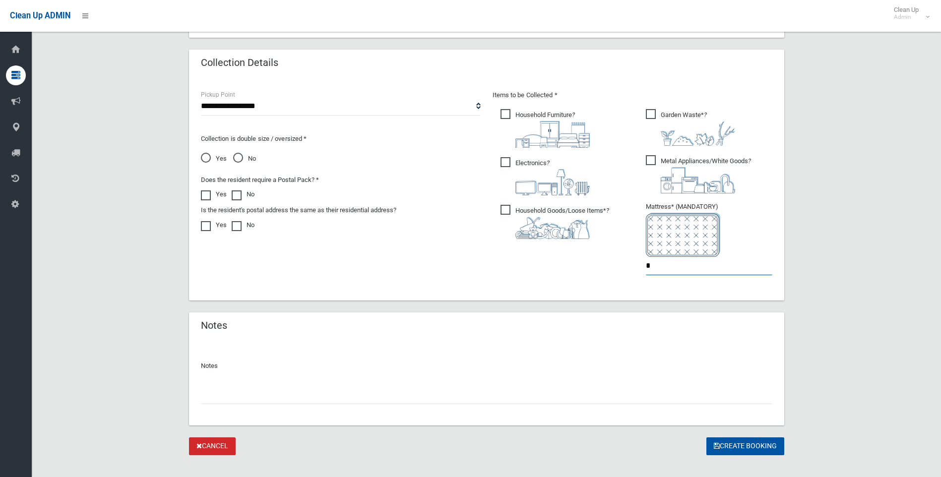
scroll to position [539, 0]
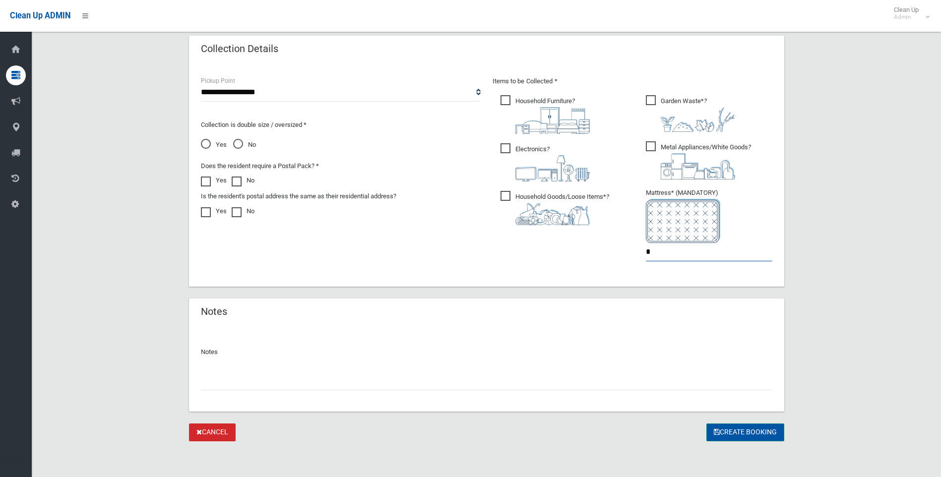
type input "*"
click at [745, 432] on button "Create Booking" at bounding box center [745, 433] width 78 height 18
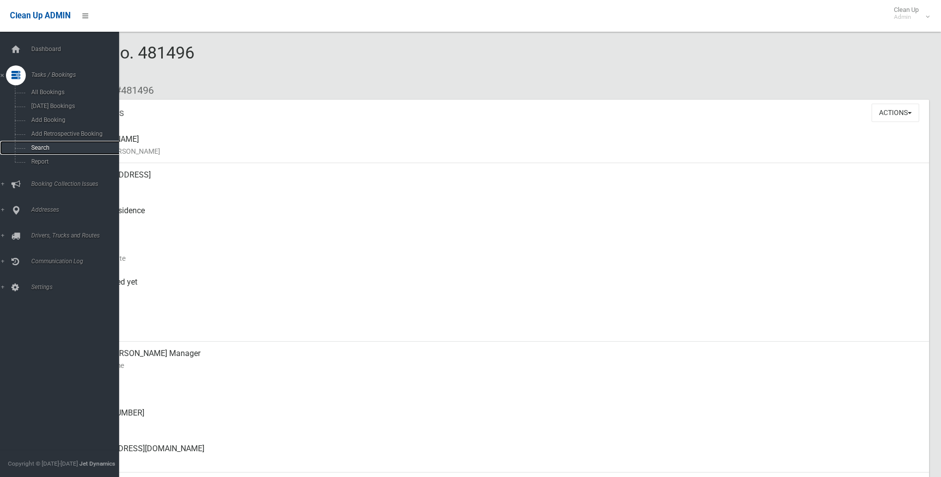
click at [32, 146] on span "Search" at bounding box center [73, 147] width 90 height 7
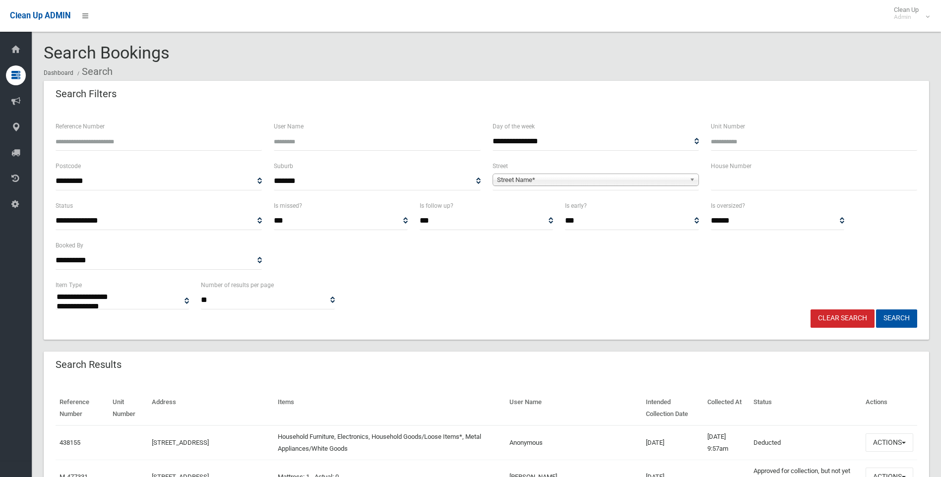
select select
click at [760, 187] on input "text" at bounding box center [814, 181] width 206 height 18
click at [733, 180] on input "text" at bounding box center [814, 181] width 206 height 18
type input "**"
click at [526, 186] on span "**********" at bounding box center [595, 181] width 206 height 18
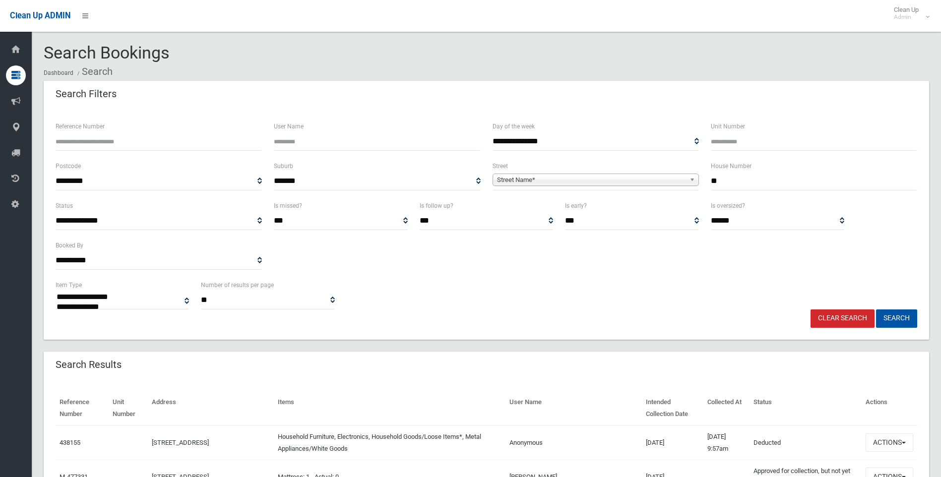
click at [527, 184] on span "Street Name*" at bounding box center [591, 180] width 188 height 12
type input "*******"
click at [555, 208] on li "Bayview Avenue (EARLWOOD 2206)" at bounding box center [595, 207] width 201 height 12
click at [880, 314] on button "Search" at bounding box center [896, 318] width 41 height 18
click at [881, 314] on button "Search" at bounding box center [896, 318] width 41 height 18
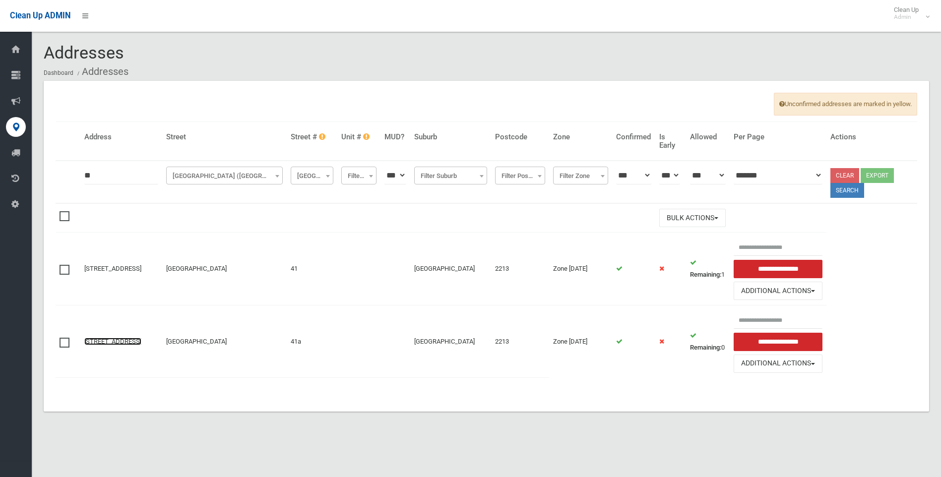
click at [127, 338] on link "41a Monie Avenue, EAST HILLS NSW 2213" at bounding box center [112, 341] width 57 height 7
click at [98, 338] on link "41a Monie Avenue, EAST HILLS NSW 2213" at bounding box center [112, 341] width 57 height 7
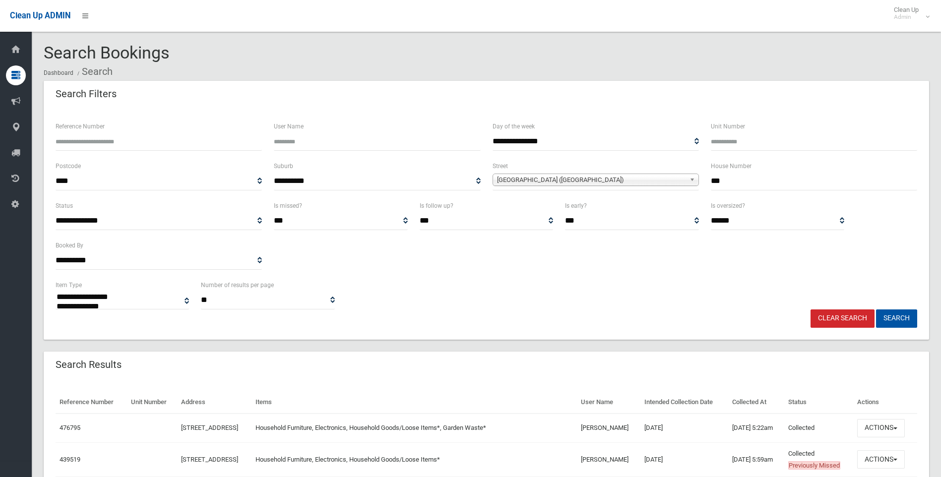
select select
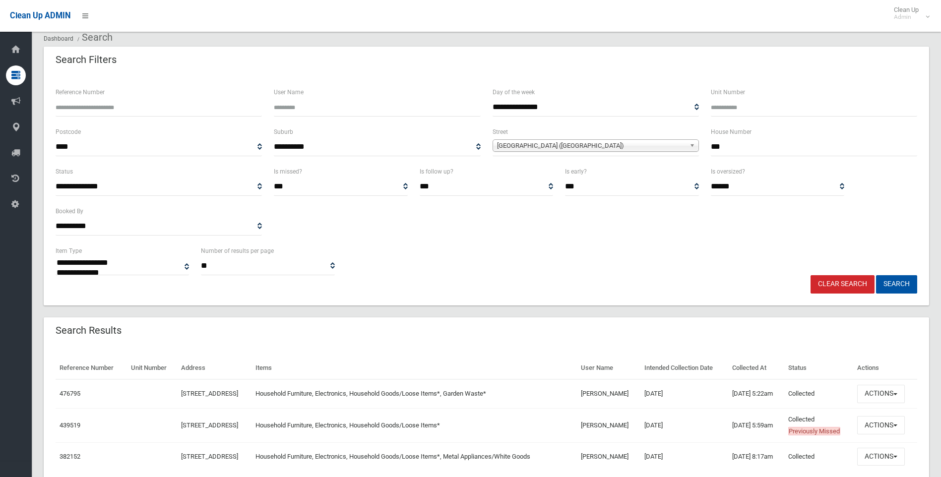
scroll to position [75, 0]
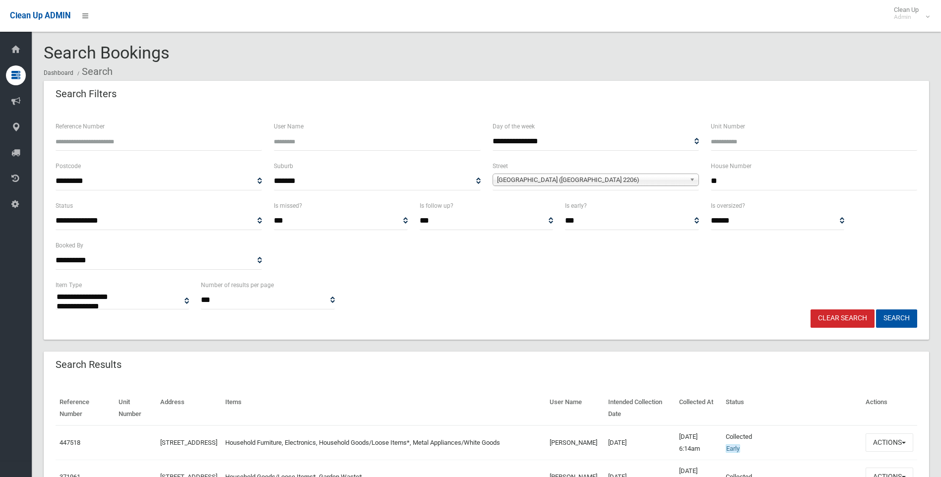
select select
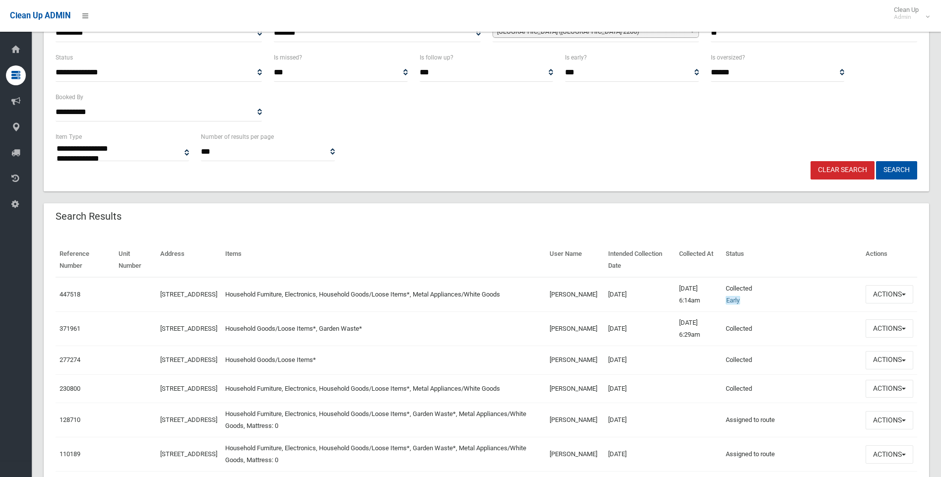
scroll to position [149, 0]
click at [65, 293] on link "447518" at bounding box center [70, 293] width 21 height 7
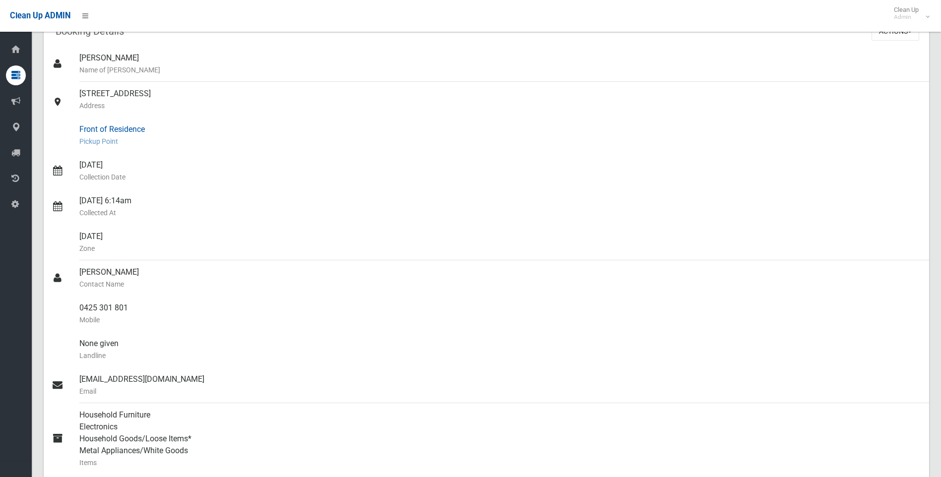
scroll to position [198, 0]
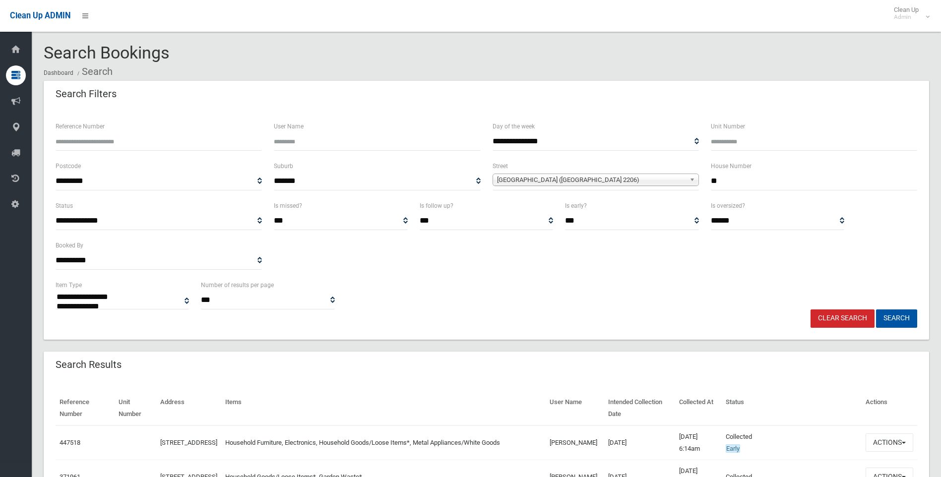
select select
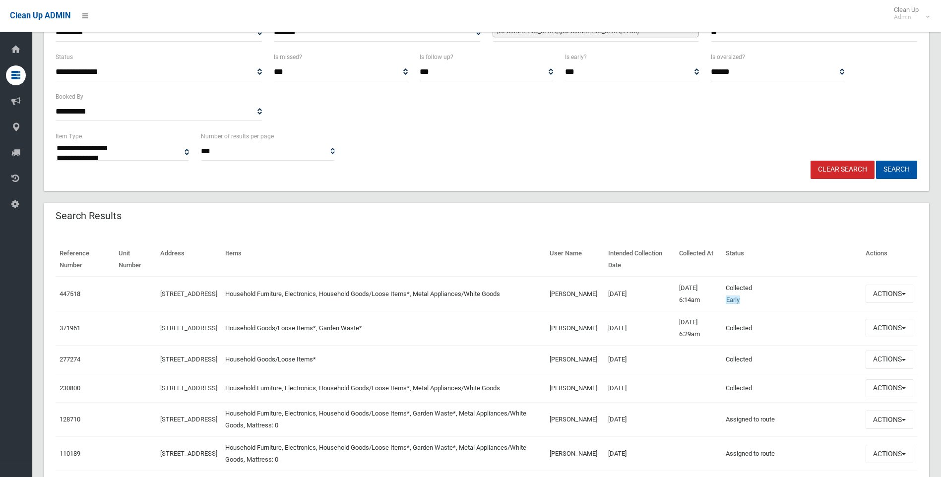
scroll to position [149, 0]
click at [872, 292] on button "Actions" at bounding box center [889, 294] width 48 height 18
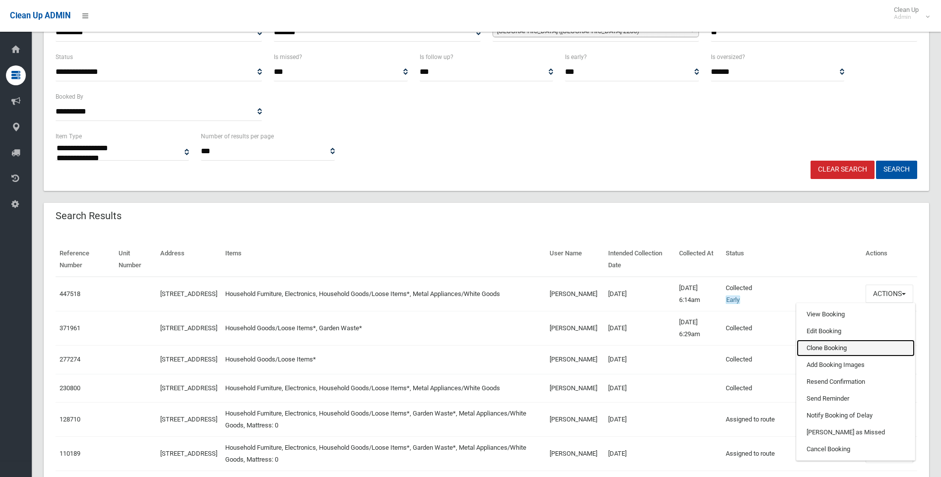
click at [822, 348] on link "Clone Booking" at bounding box center [856, 348] width 118 height 17
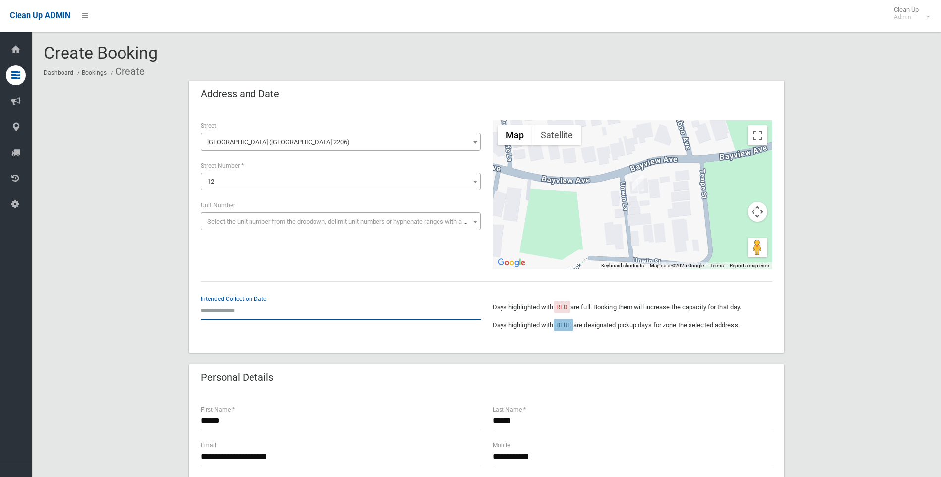
click at [293, 305] on input "text" at bounding box center [341, 311] width 280 height 18
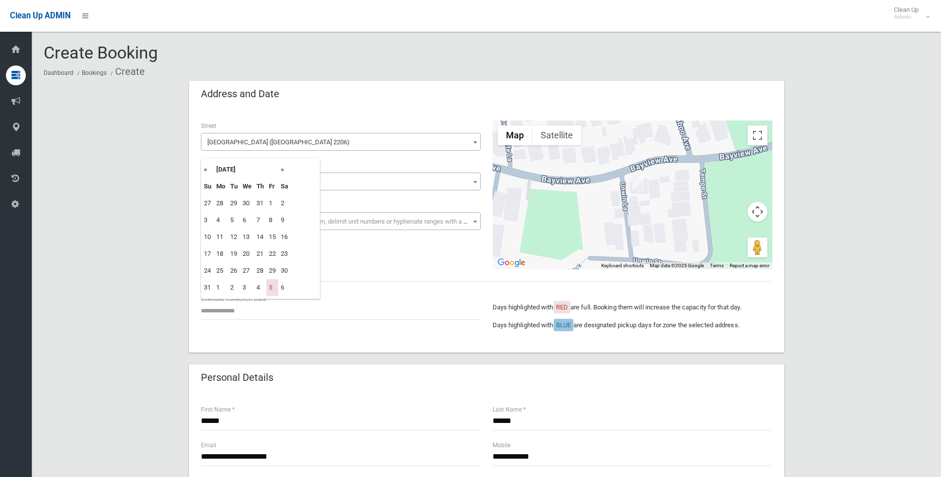
click at [282, 170] on th "»" at bounding box center [284, 169] width 12 height 17
click at [202, 168] on th "«" at bounding box center [207, 169] width 12 height 17
click at [284, 169] on th "»" at bounding box center [284, 169] width 12 height 17
click at [274, 238] on td "19" at bounding box center [272, 237] width 12 height 17
type input "**********"
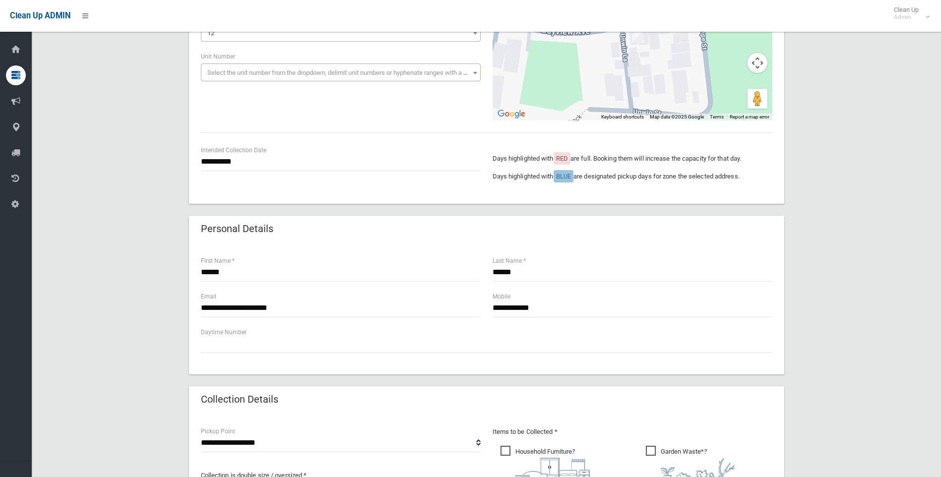
scroll to position [397, 0]
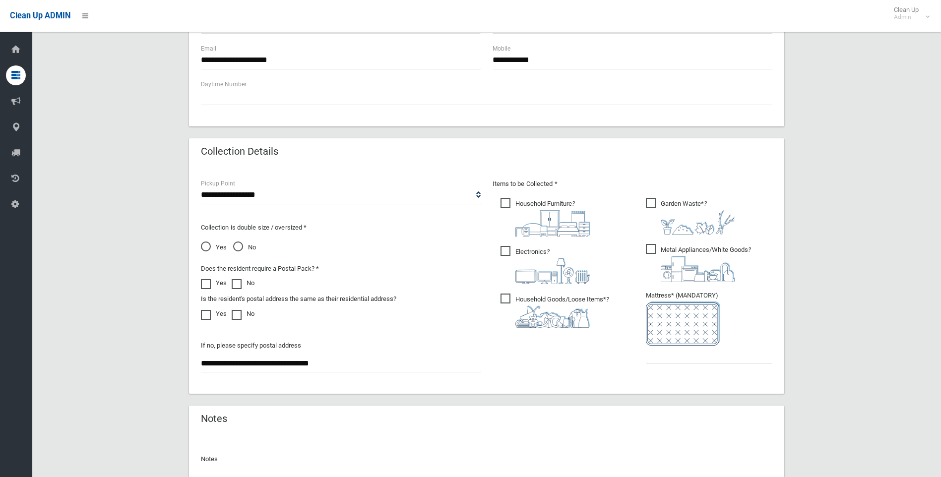
drag, startPoint x: 369, startPoint y: 365, endPoint x: 73, endPoint y: 360, distance: 295.6
click at [74, 360] on div "**********" at bounding box center [486, 116] width 885 height 865
click at [651, 199] on span "Garden Waste* ?" at bounding box center [690, 216] width 89 height 37
click at [701, 358] on input "text" at bounding box center [709, 355] width 126 height 18
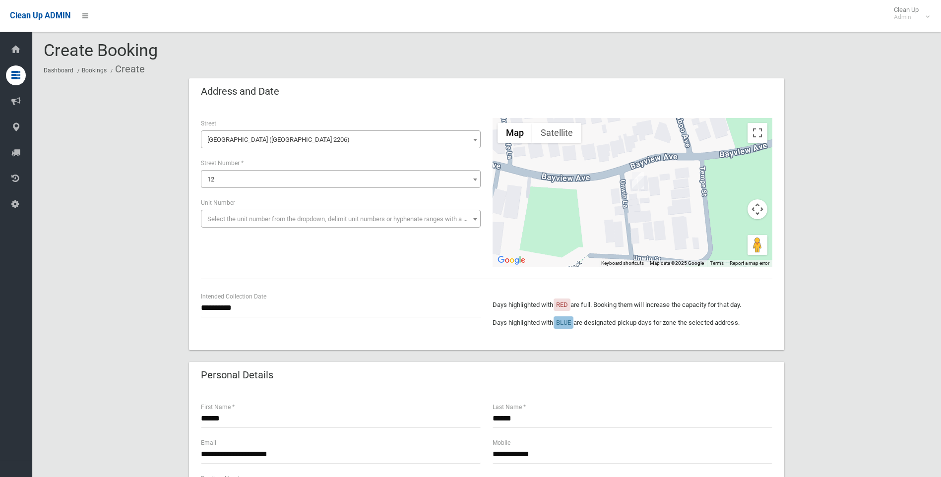
scroll to position [0, 0]
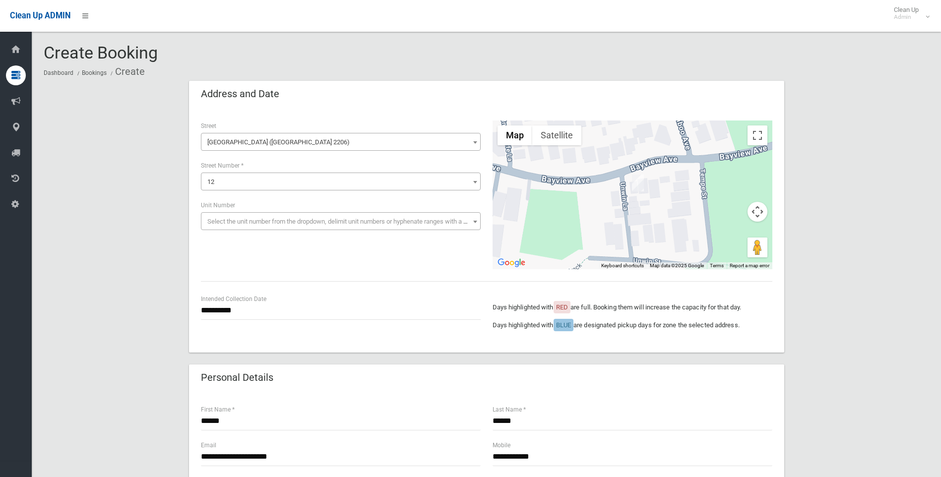
type input "*"
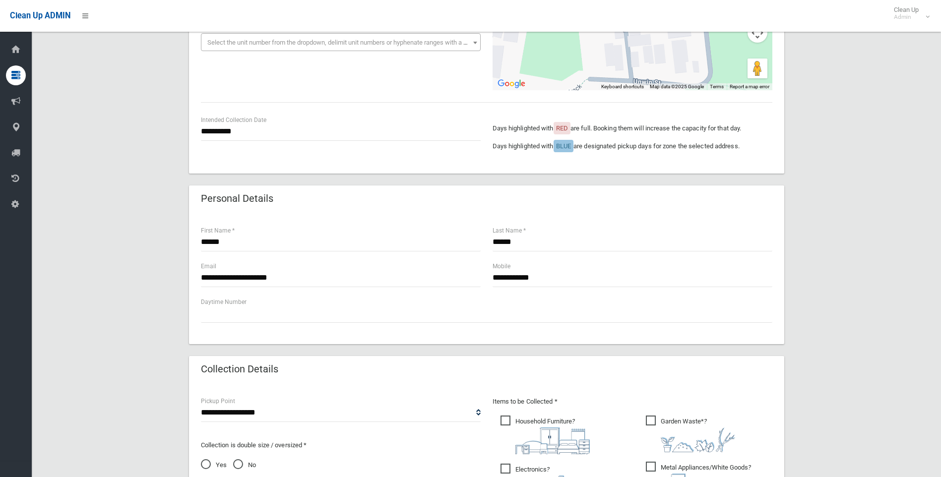
scroll to position [99, 0]
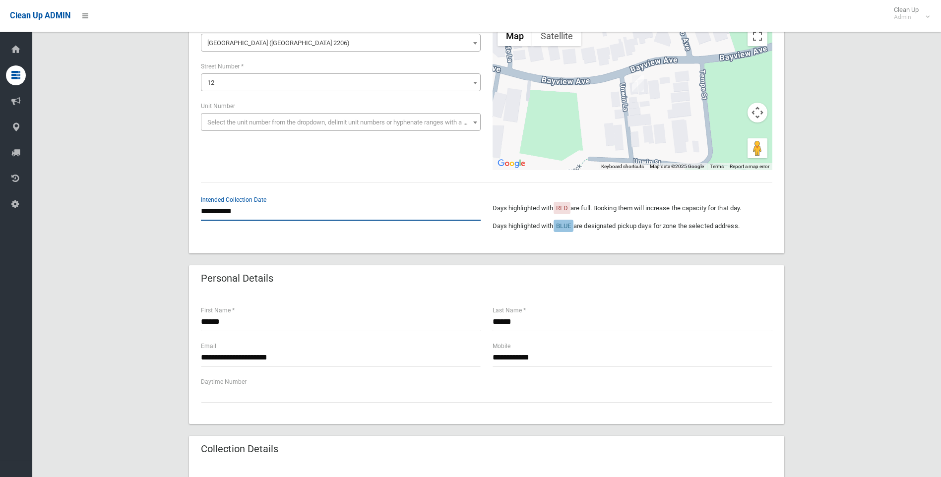
click at [232, 214] on input "**********" at bounding box center [341, 211] width 280 height 18
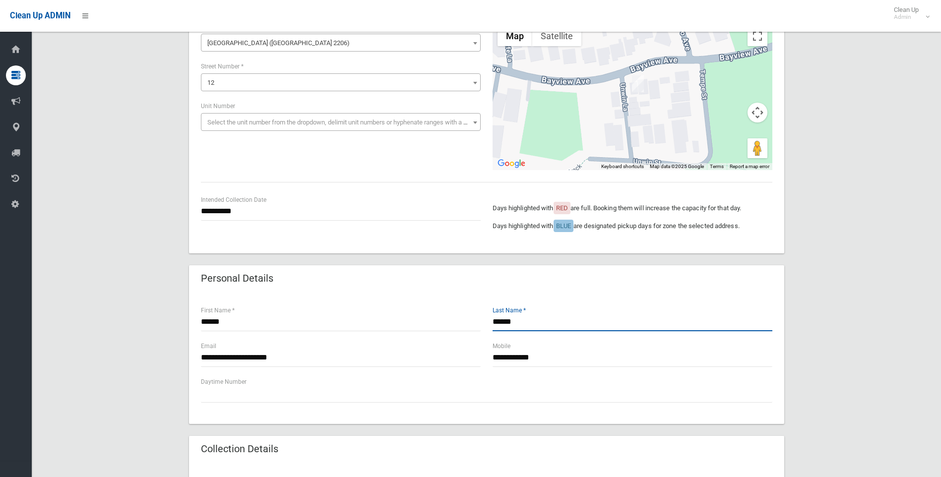
click at [661, 322] on input "******" at bounding box center [632, 322] width 280 height 18
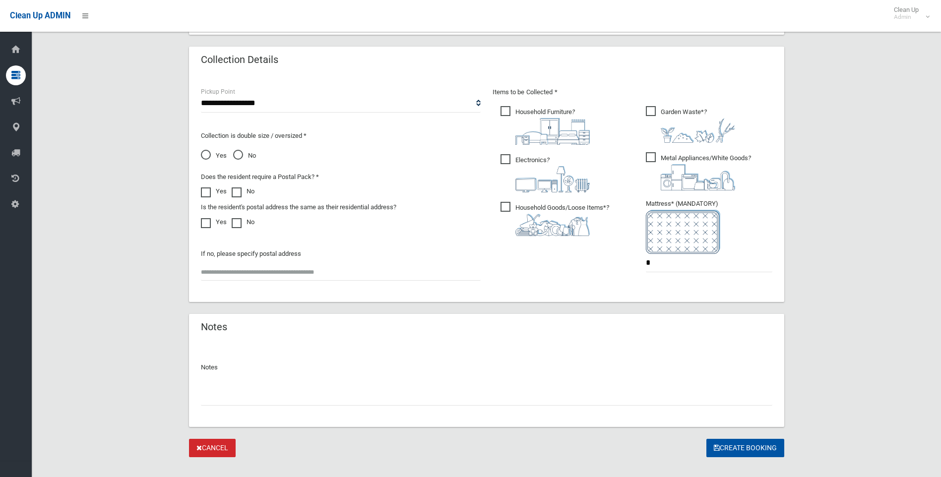
scroll to position [496, 0]
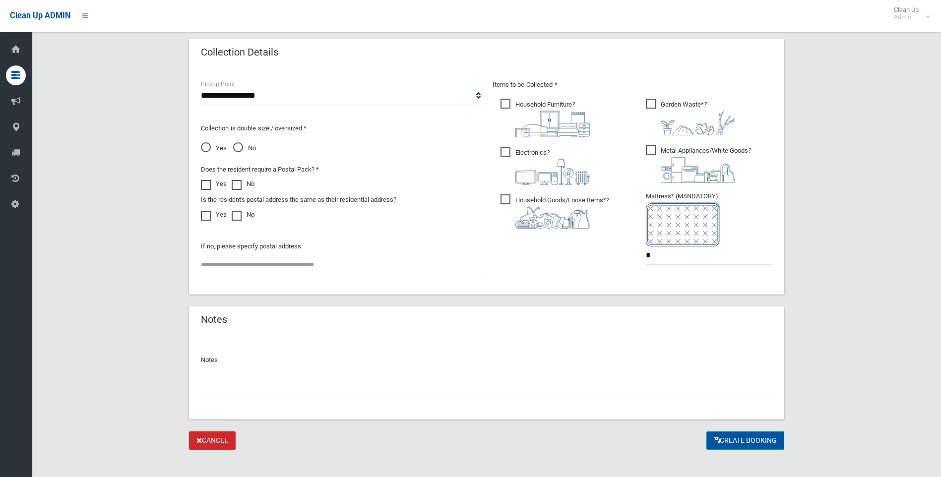
click at [726, 441] on button "Create Booking" at bounding box center [745, 440] width 78 height 18
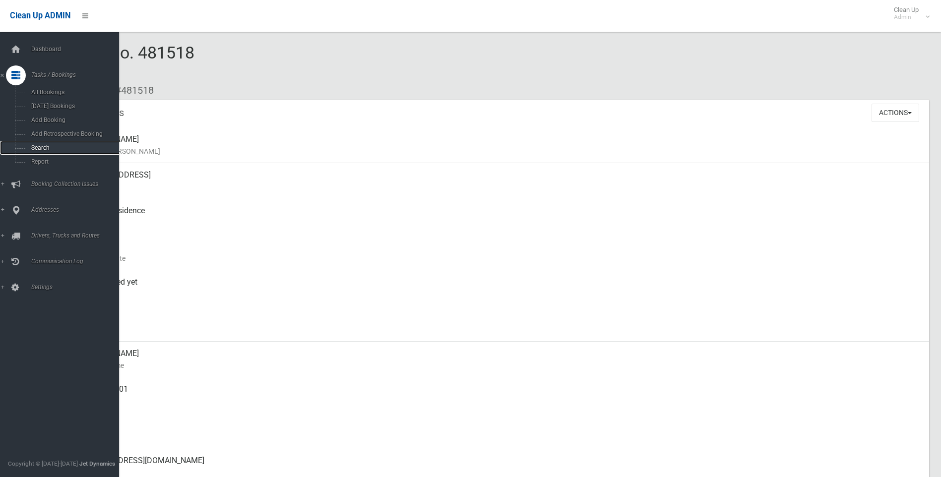
click at [40, 141] on link "Search" at bounding box center [63, 148] width 126 height 14
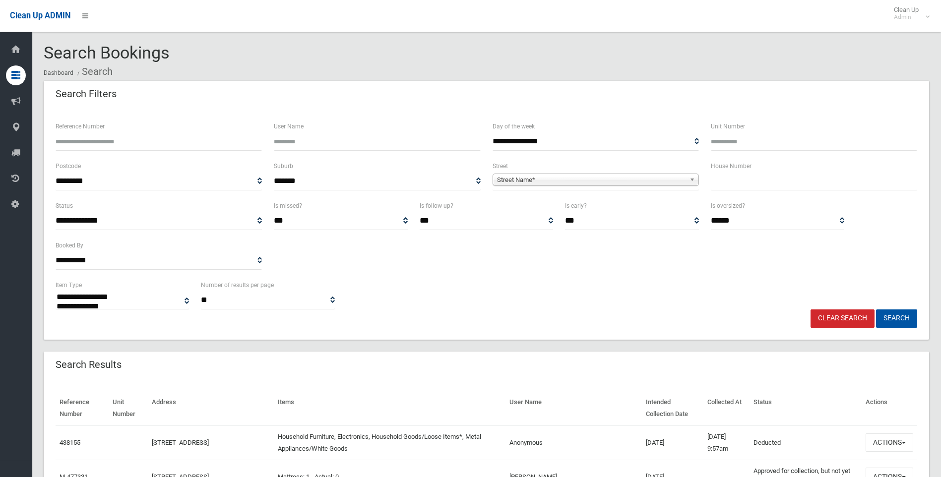
select select
